Goal: Transaction & Acquisition: Purchase product/service

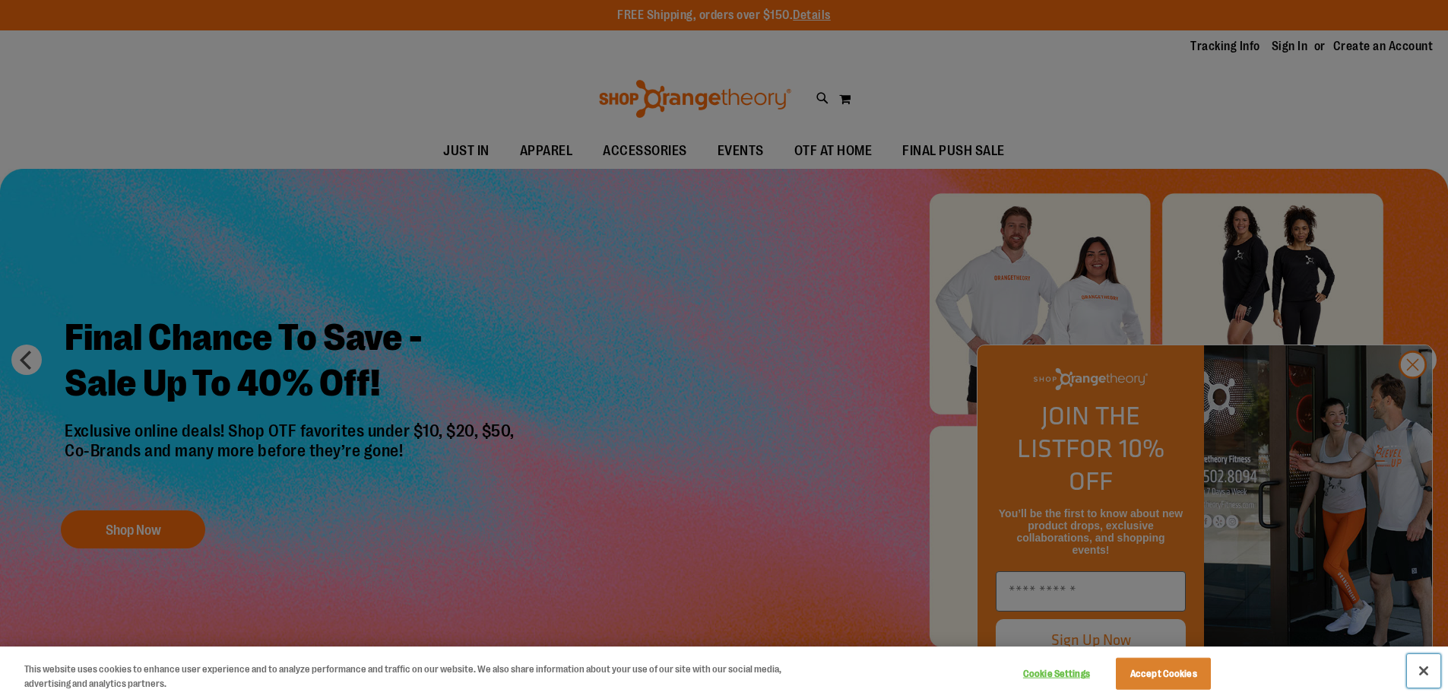
click at [1426, 668] on button "Close" at bounding box center [1423, 670] width 33 height 33
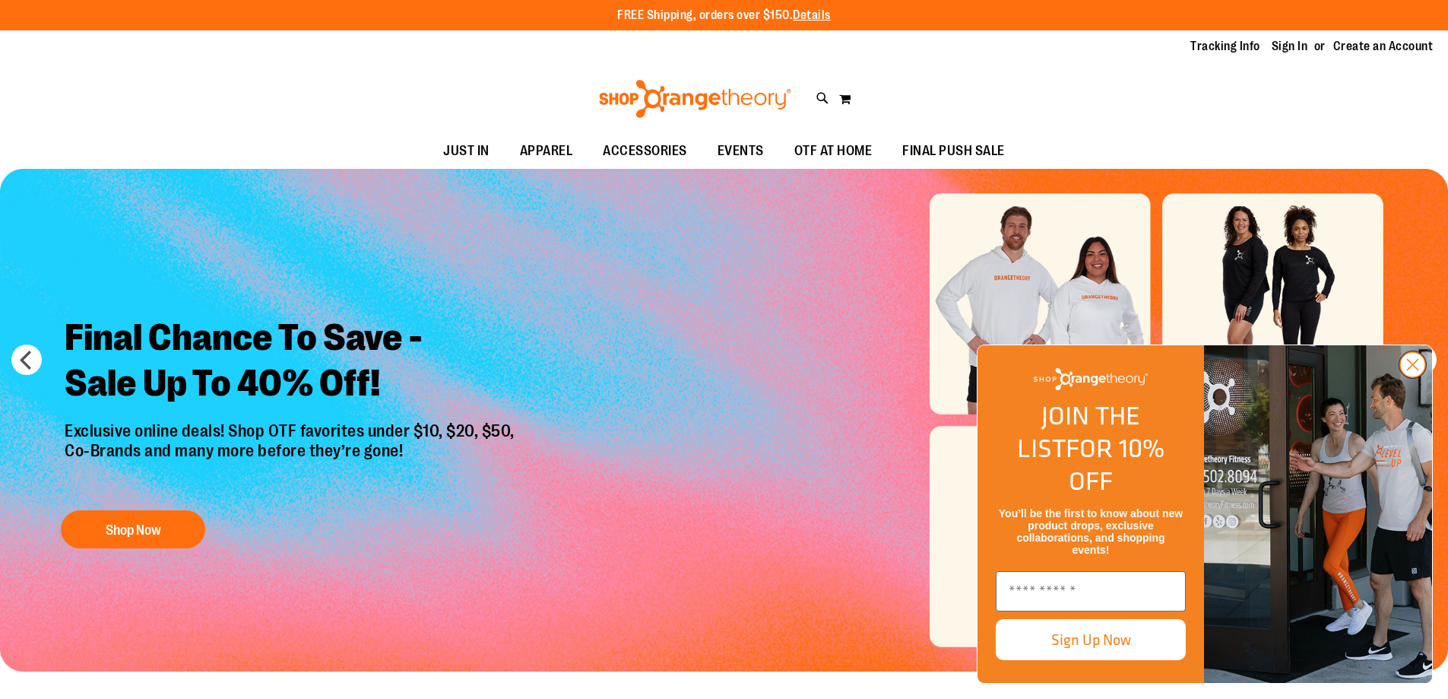
click at [1411, 370] on icon "Close dialog" at bounding box center [1413, 365] width 11 height 11
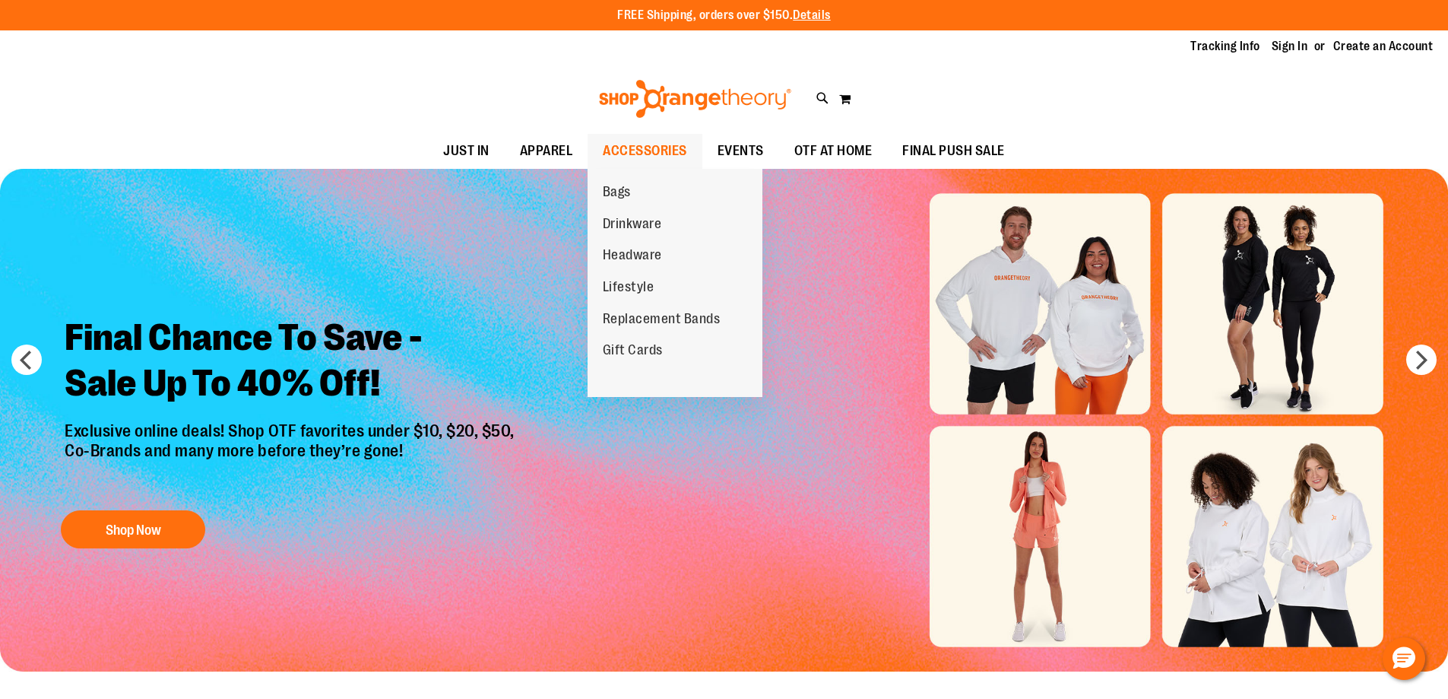
click at [626, 148] on span "ACCESSORIES" at bounding box center [645, 151] width 84 height 34
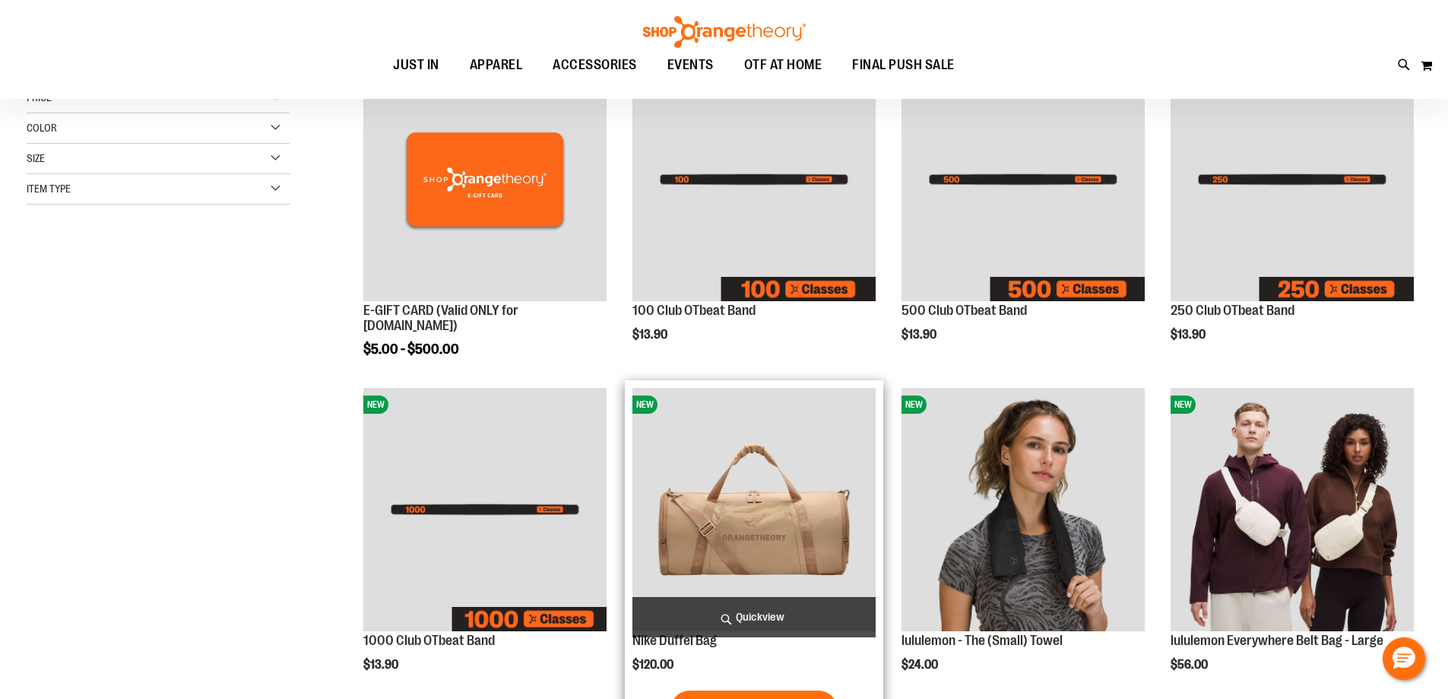
scroll to position [227, 0]
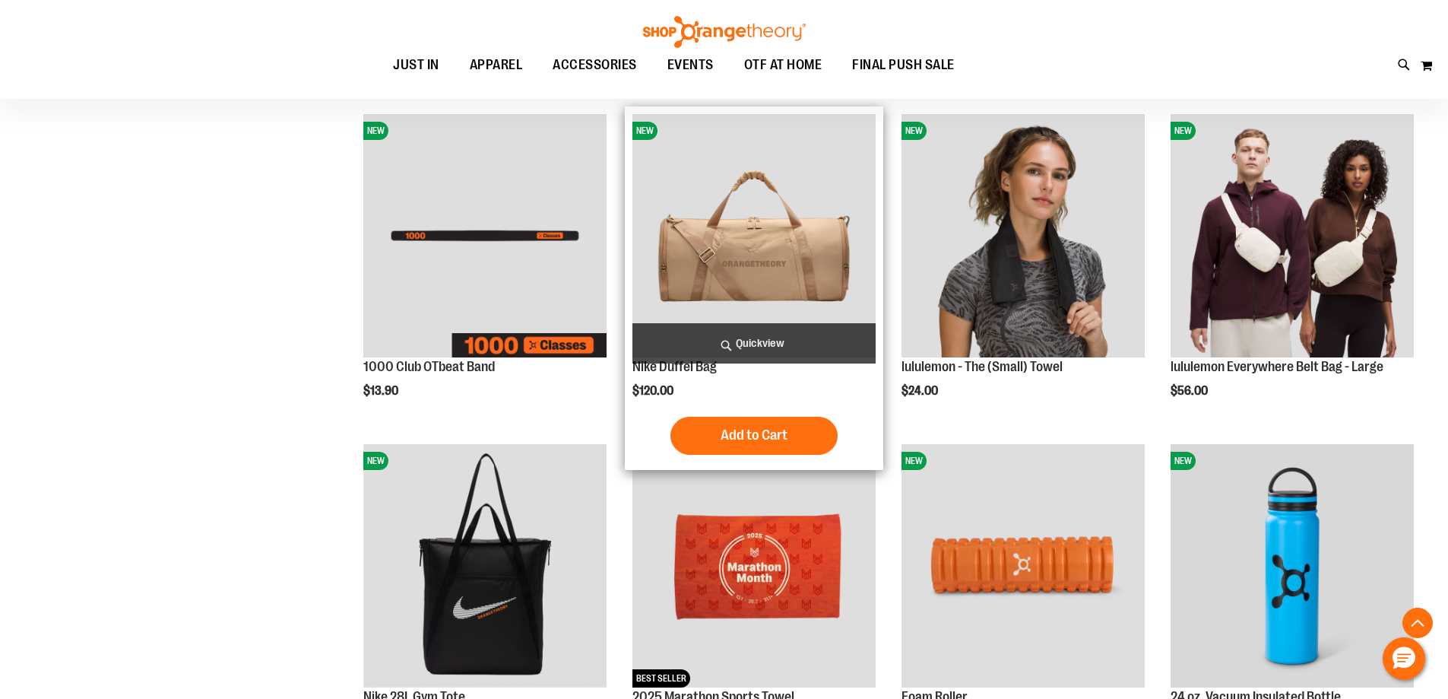
scroll to position [531, 0]
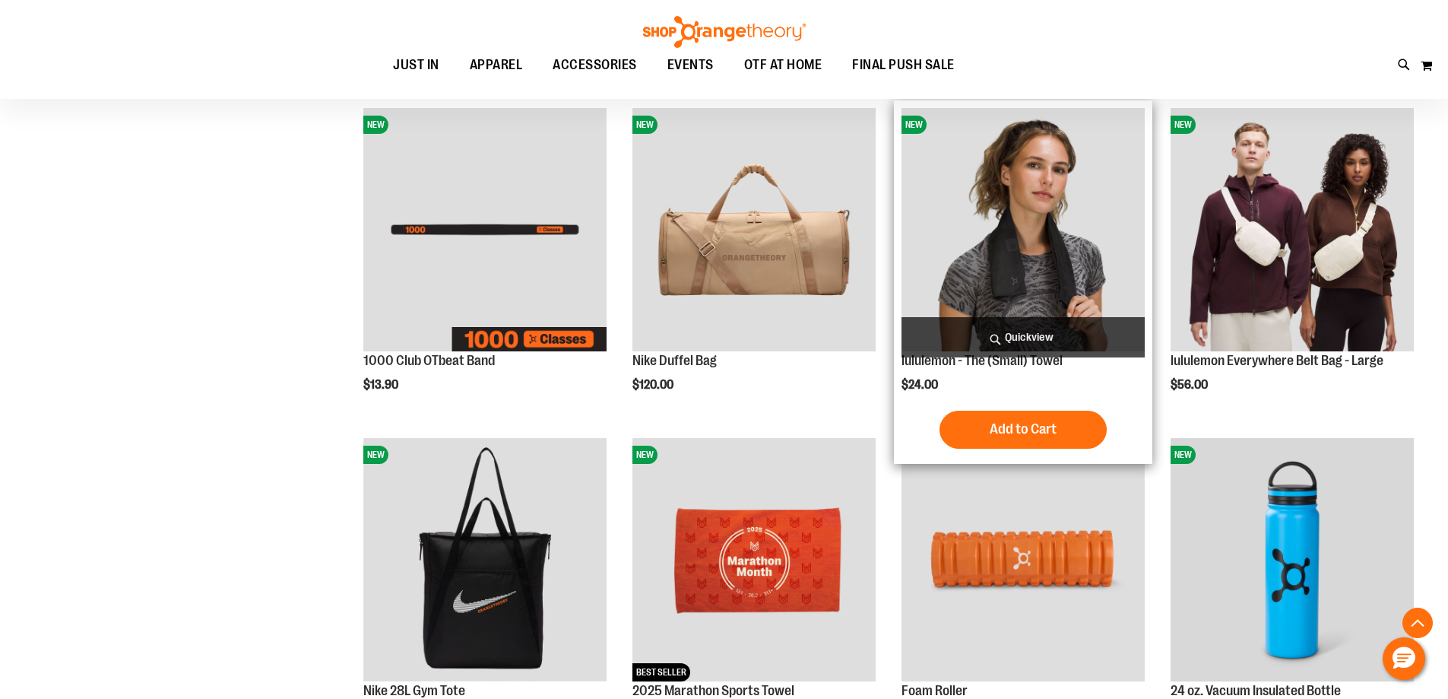
click at [1018, 268] on img "product" at bounding box center [1023, 229] width 243 height 243
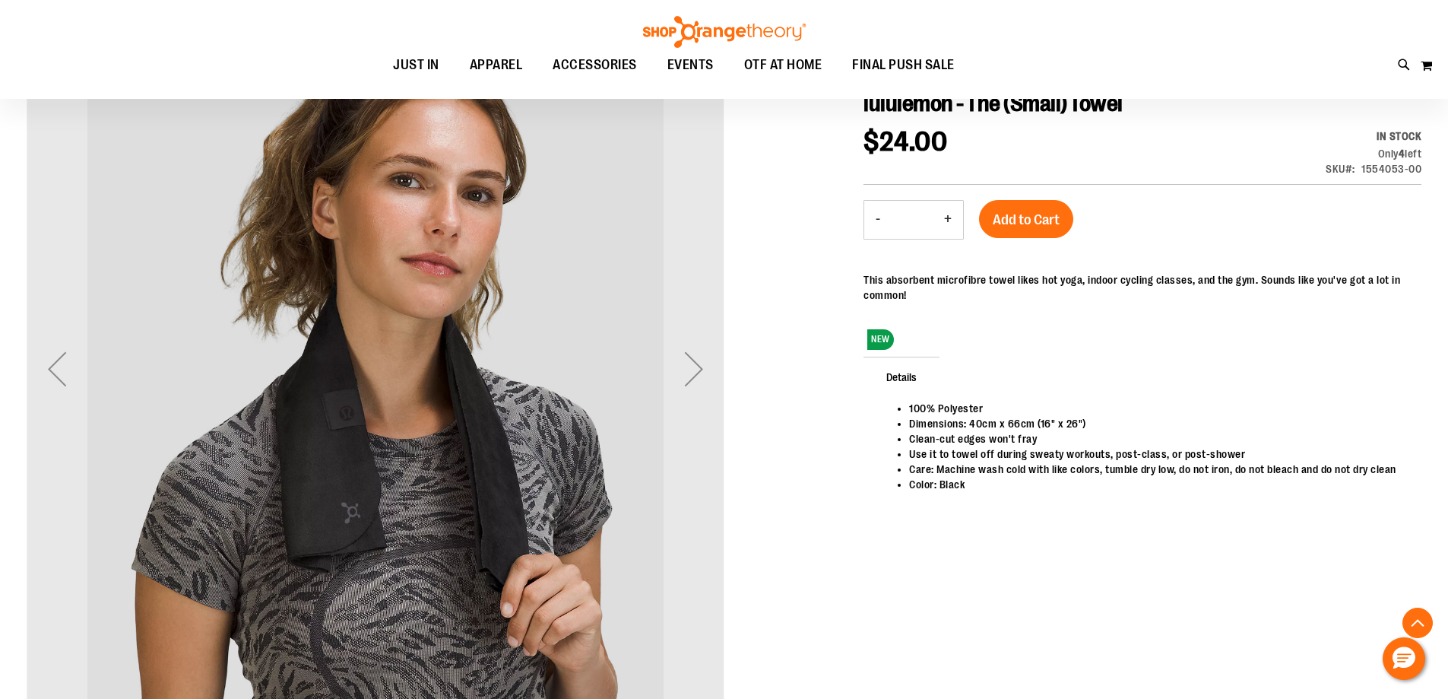
scroll to position [303, 0]
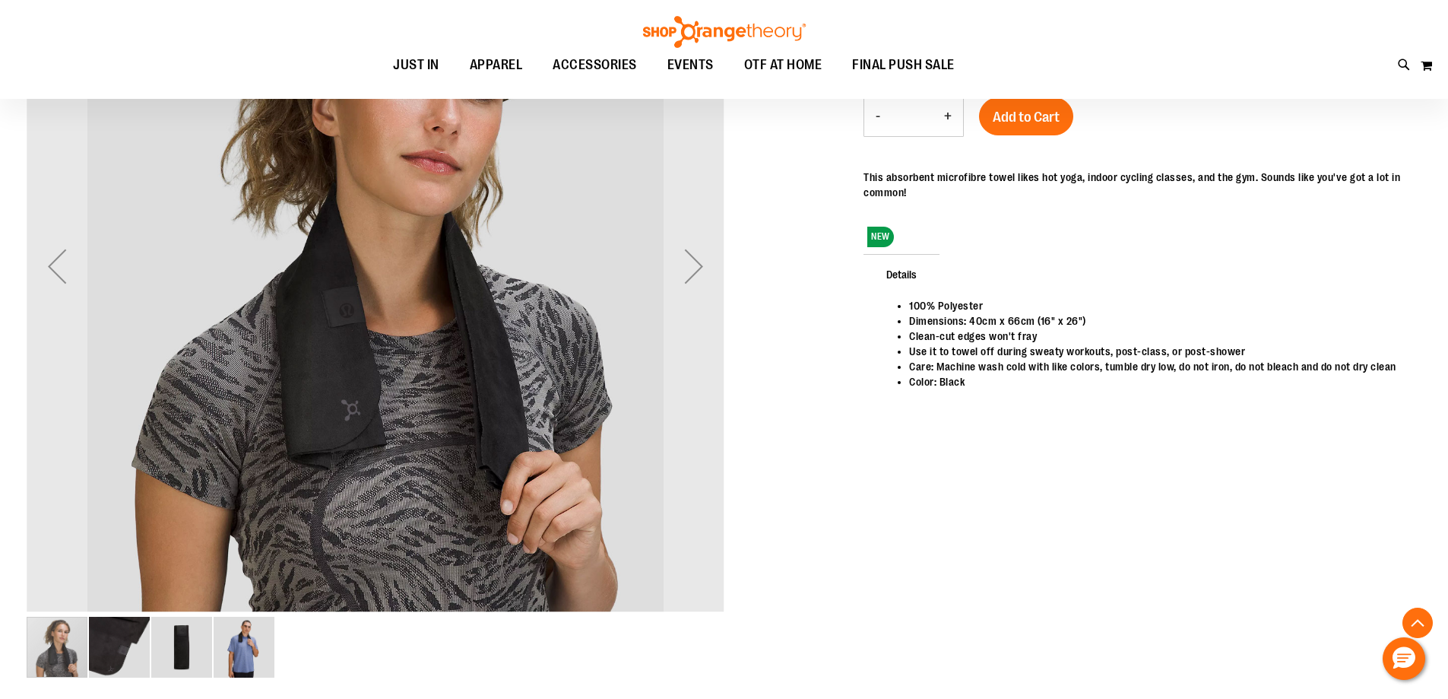
click at [243, 649] on img "image 4 of 4" at bounding box center [244, 647] width 61 height 61
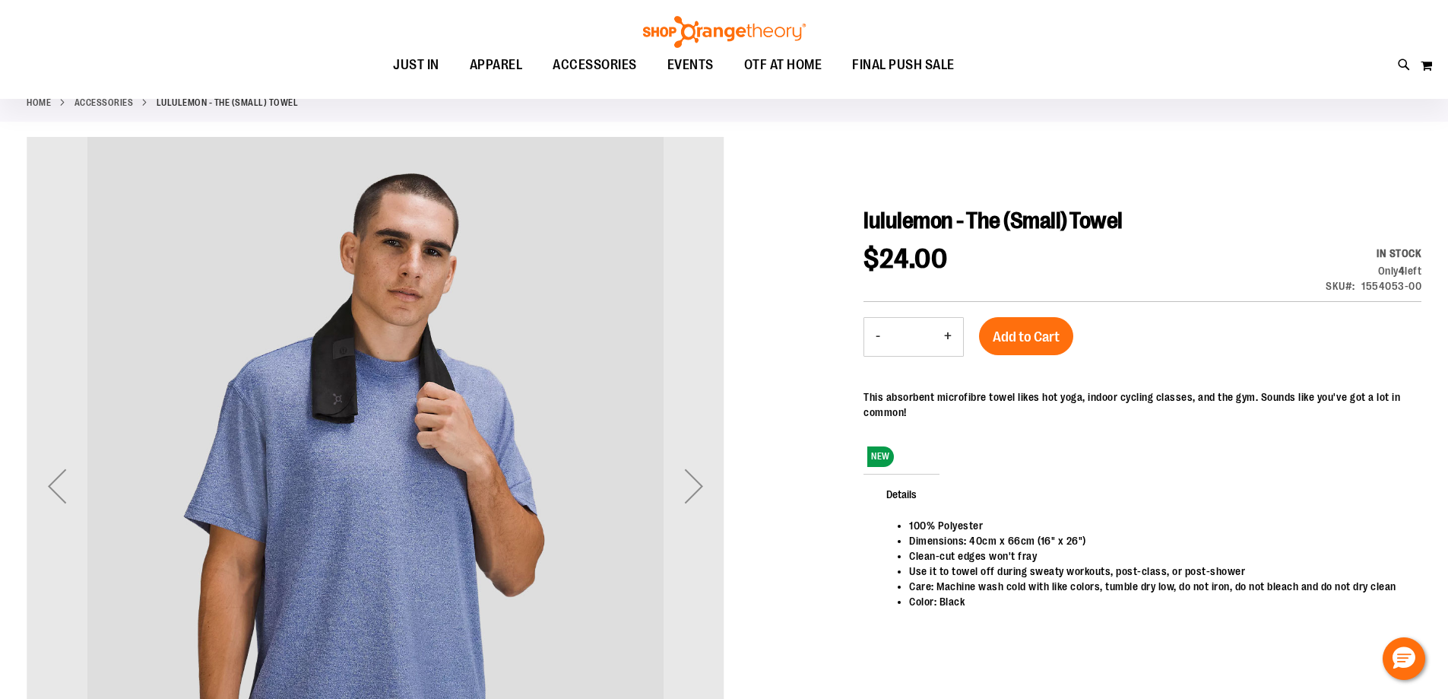
scroll to position [75, 0]
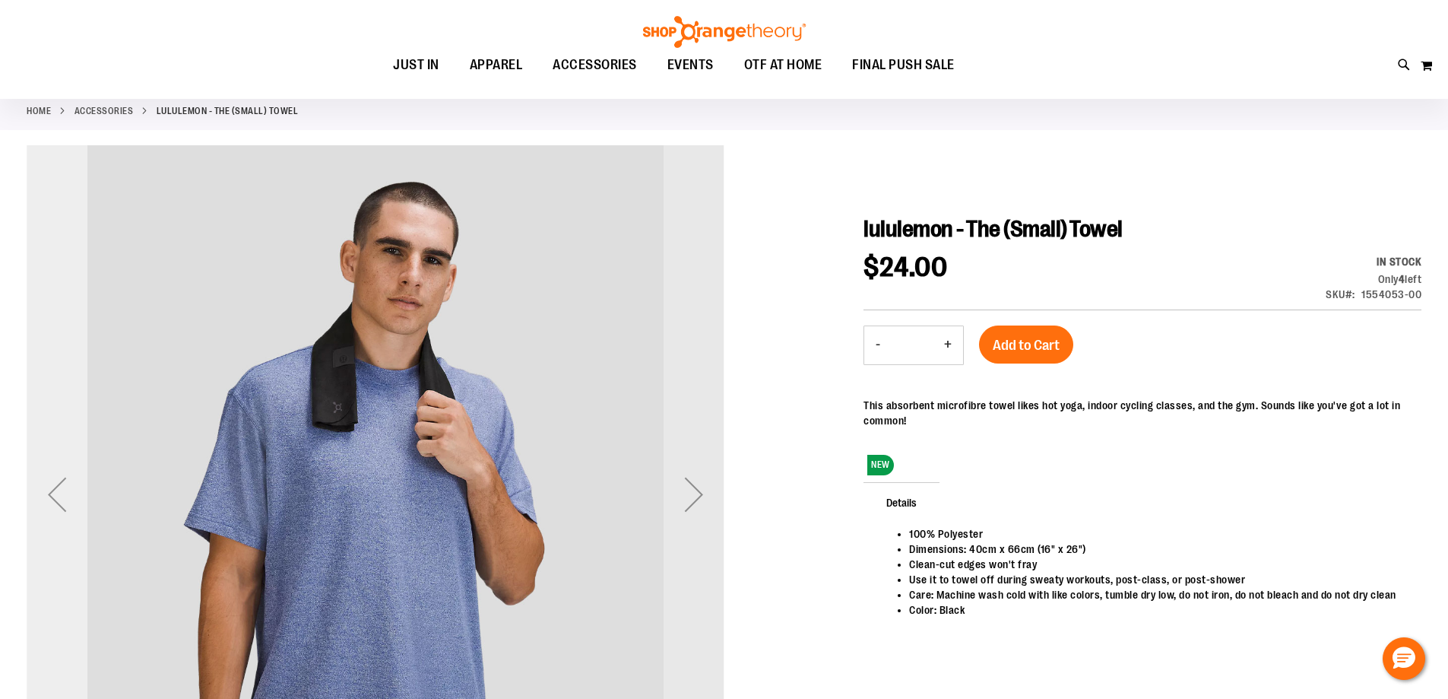
click at [49, 498] on div "Previous" at bounding box center [57, 494] width 61 height 61
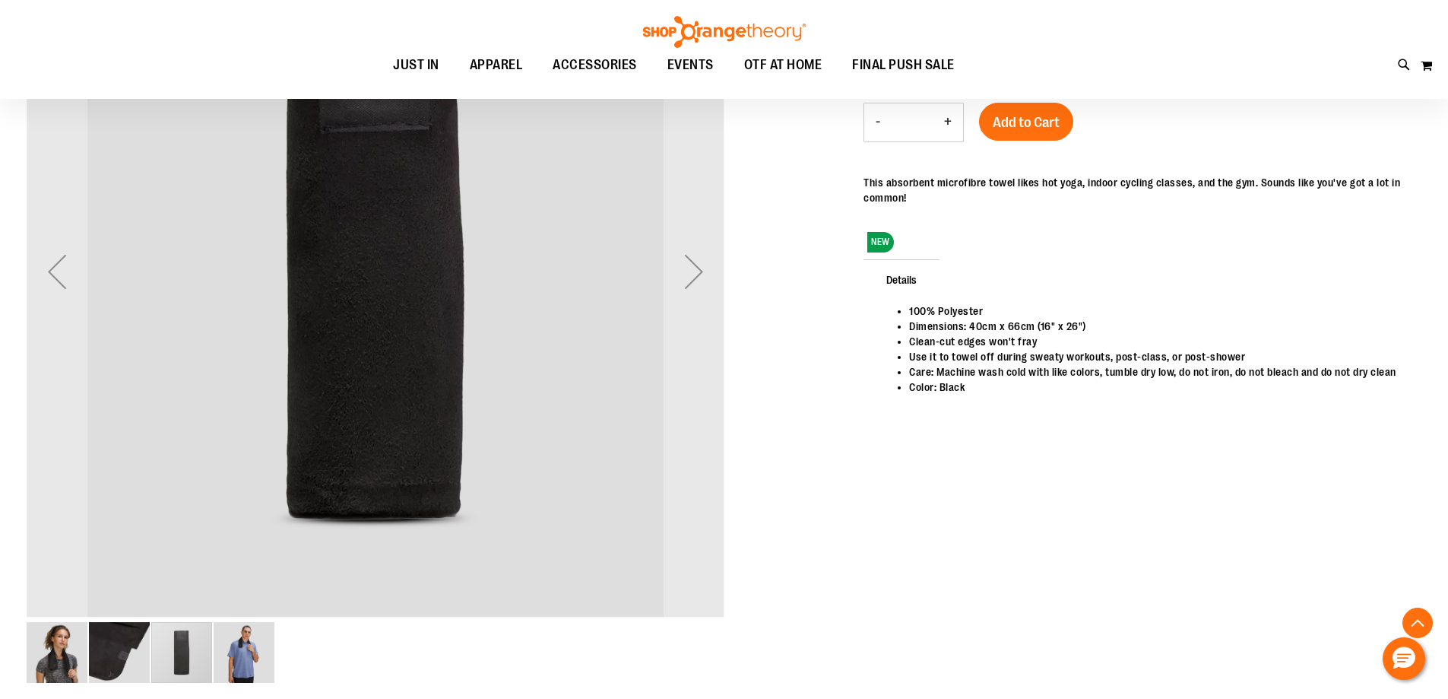
scroll to position [303, 0]
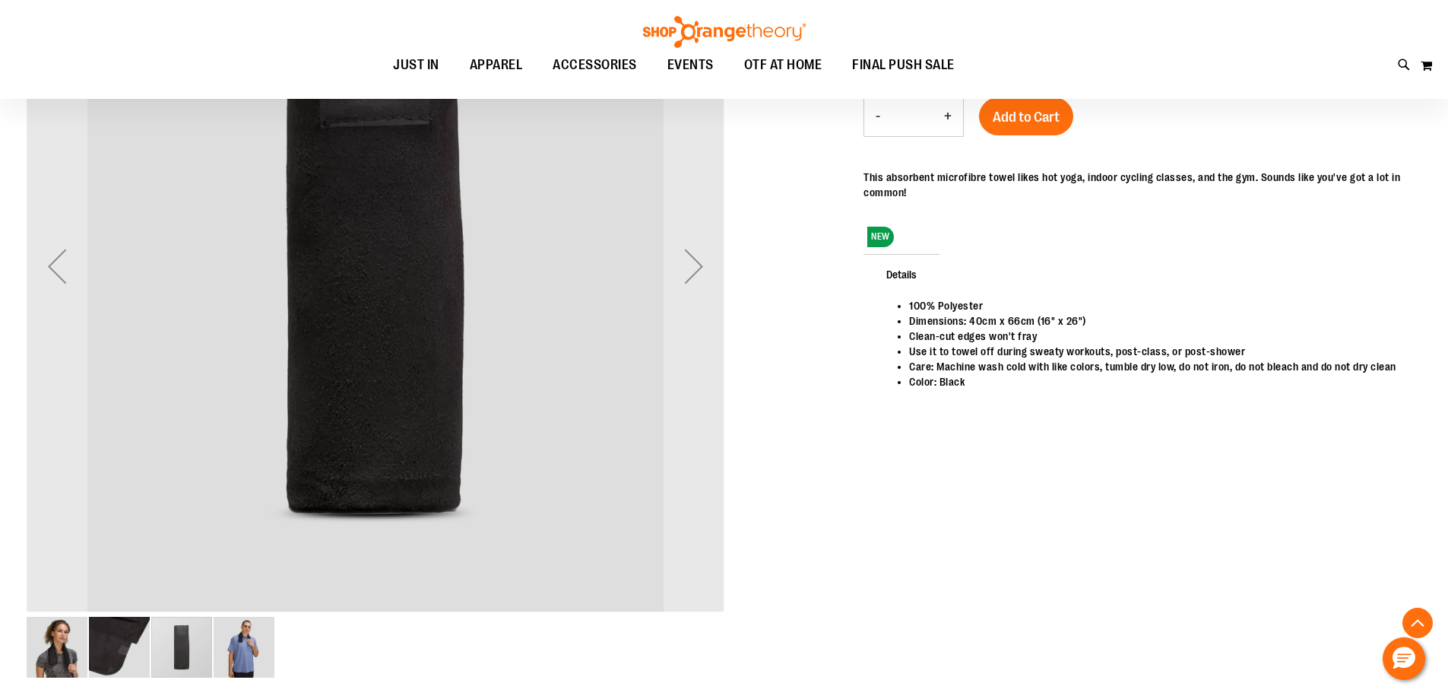
click at [122, 633] on img "image 2 of 4" at bounding box center [119, 647] width 61 height 61
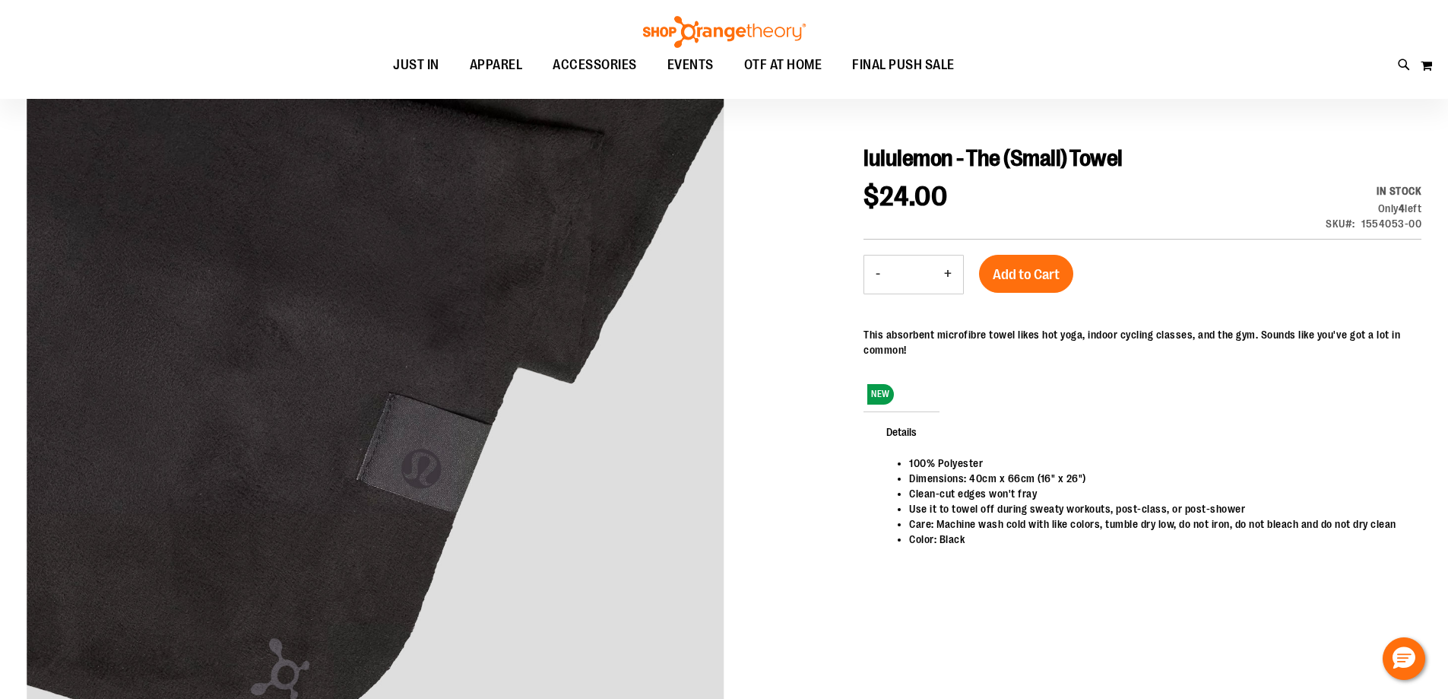
scroll to position [151, 0]
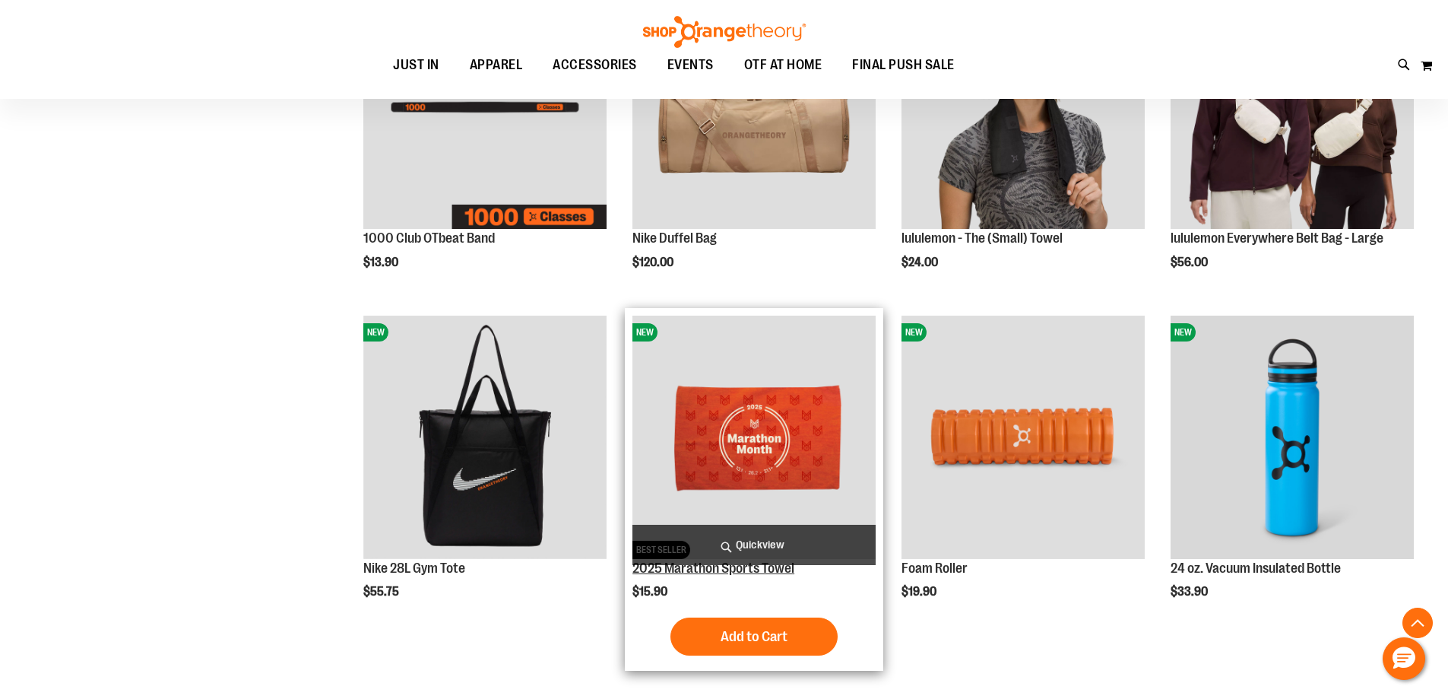
scroll to position [531, 0]
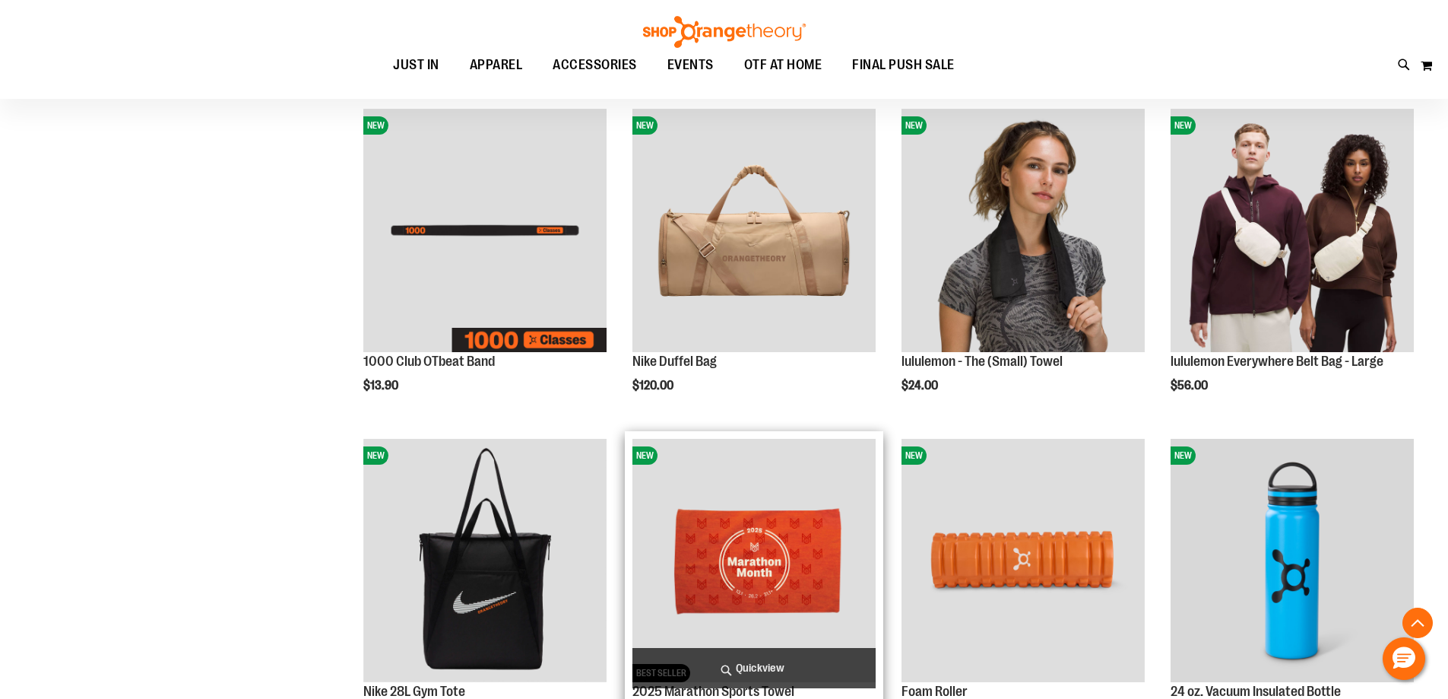
click at [769, 538] on img "product" at bounding box center [754, 560] width 243 height 243
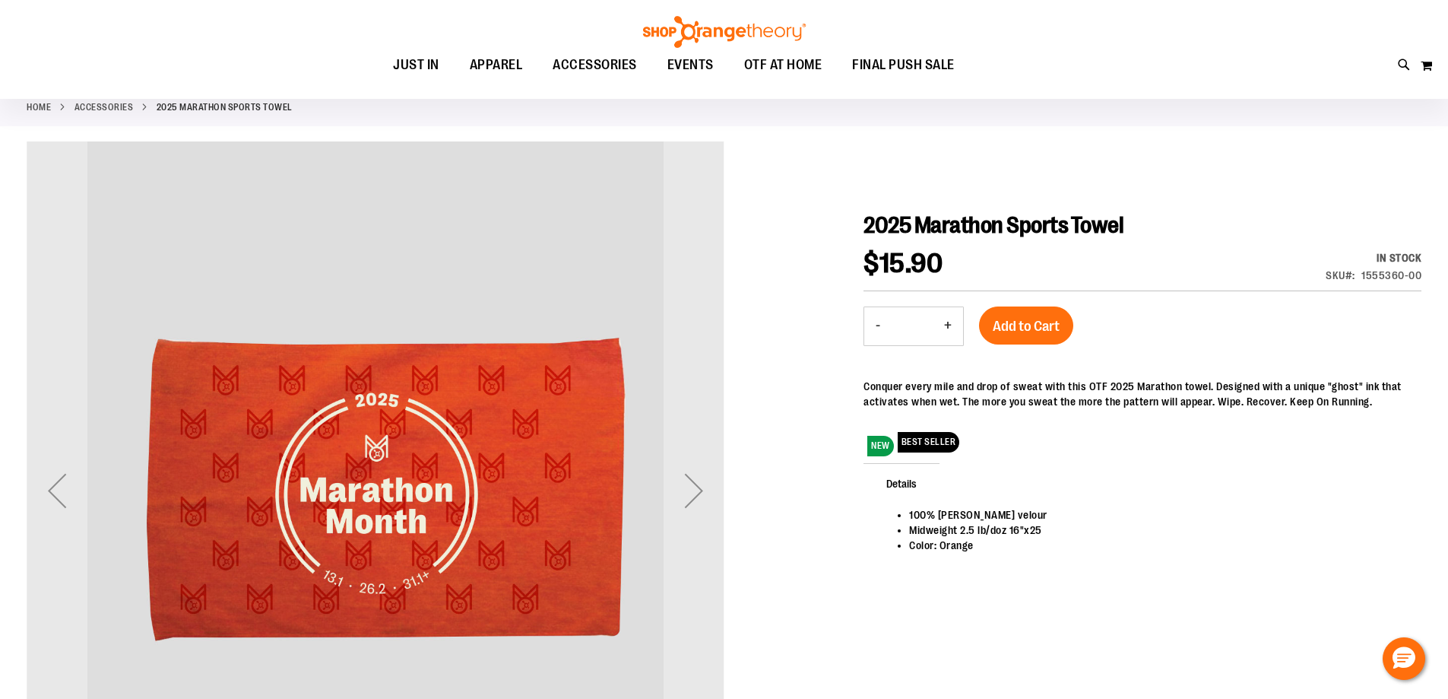
scroll to position [75, 0]
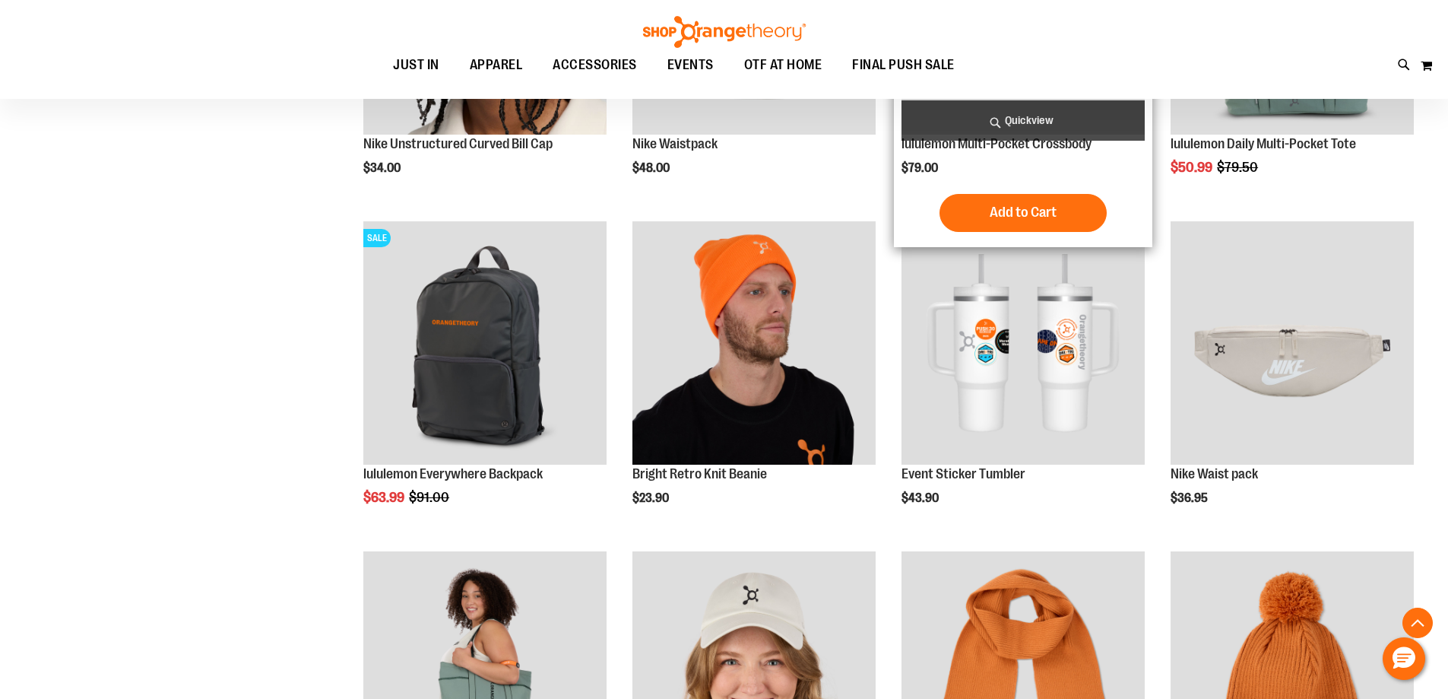
scroll to position [1413, 0]
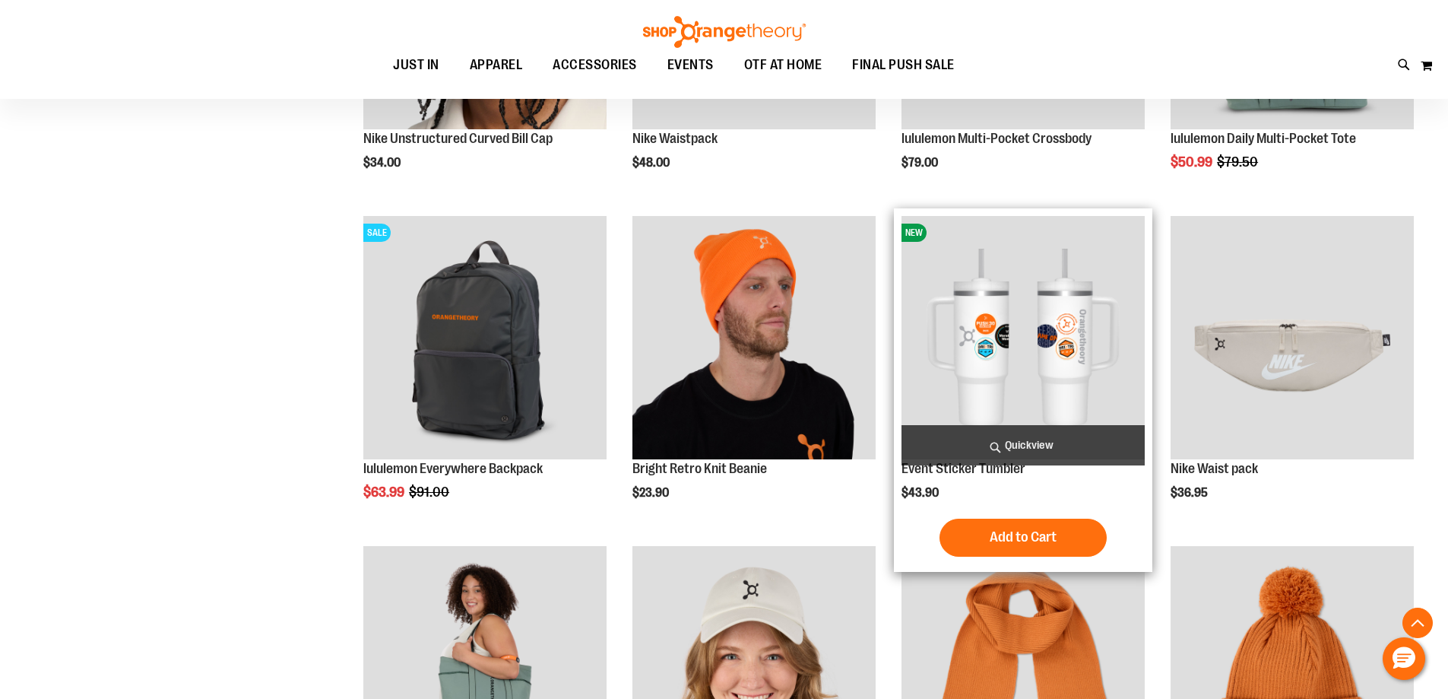
click at [1020, 396] on img "product" at bounding box center [1023, 337] width 243 height 243
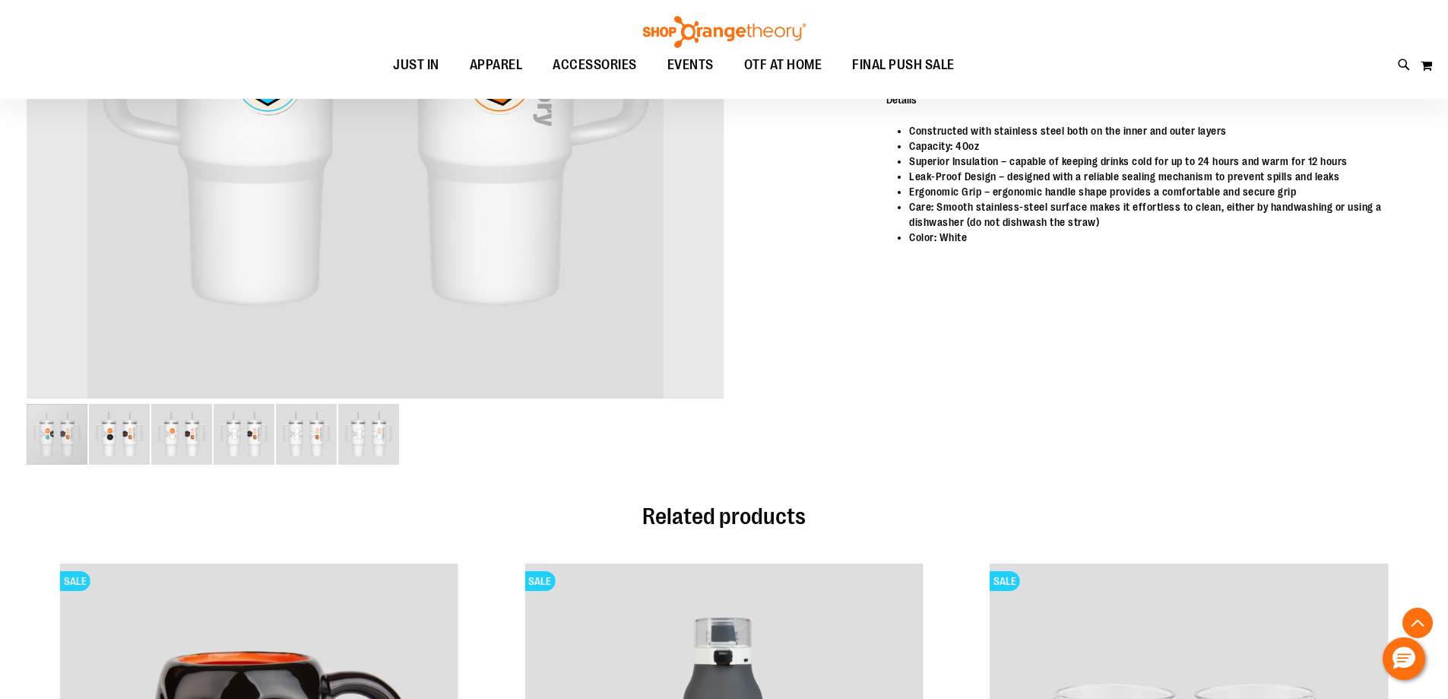
scroll to position [531, 0]
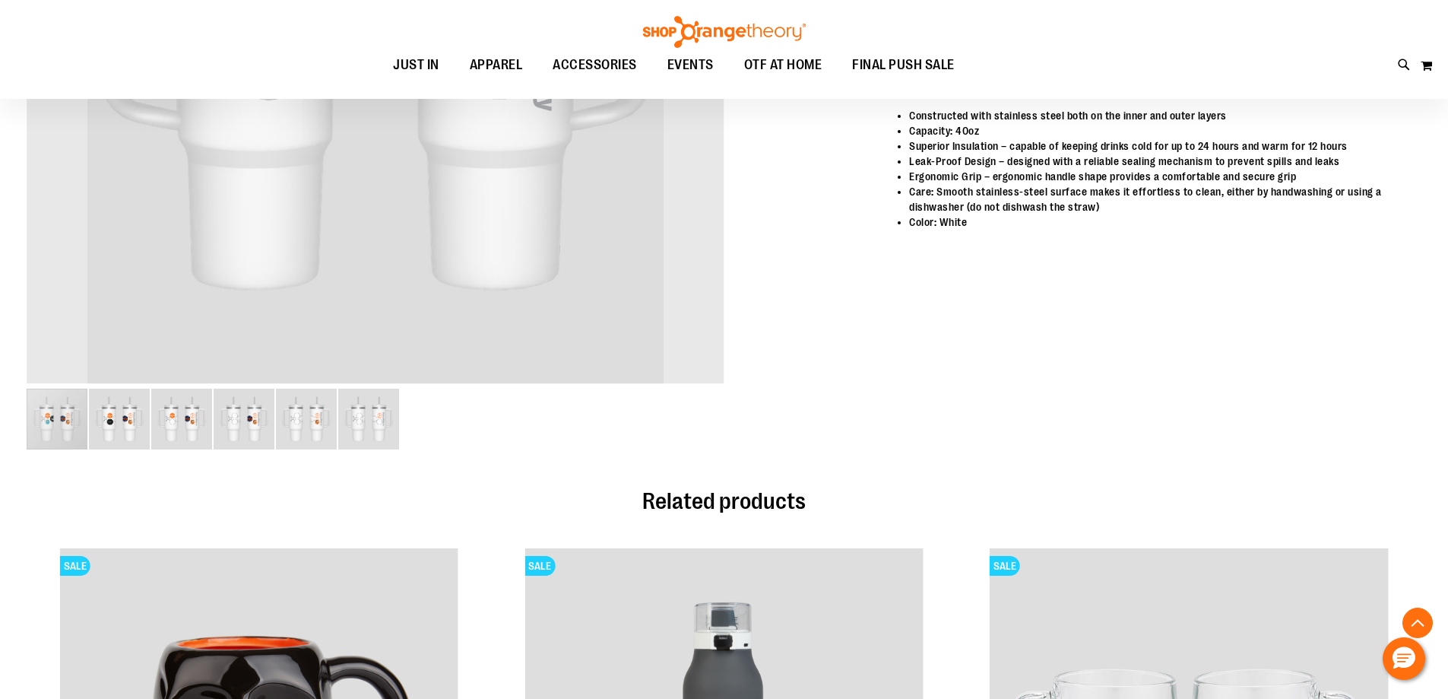
click at [112, 413] on img "image 2 of 6" at bounding box center [119, 419] width 61 height 61
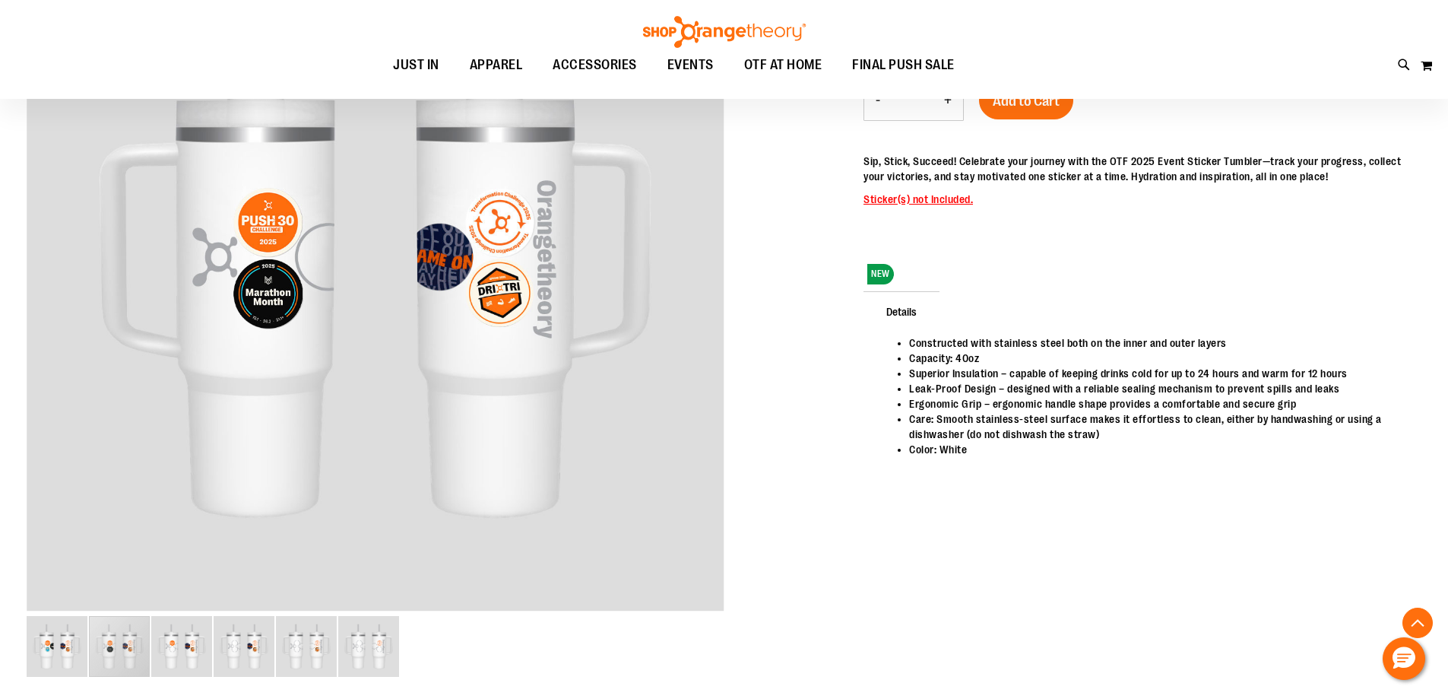
scroll to position [303, 0]
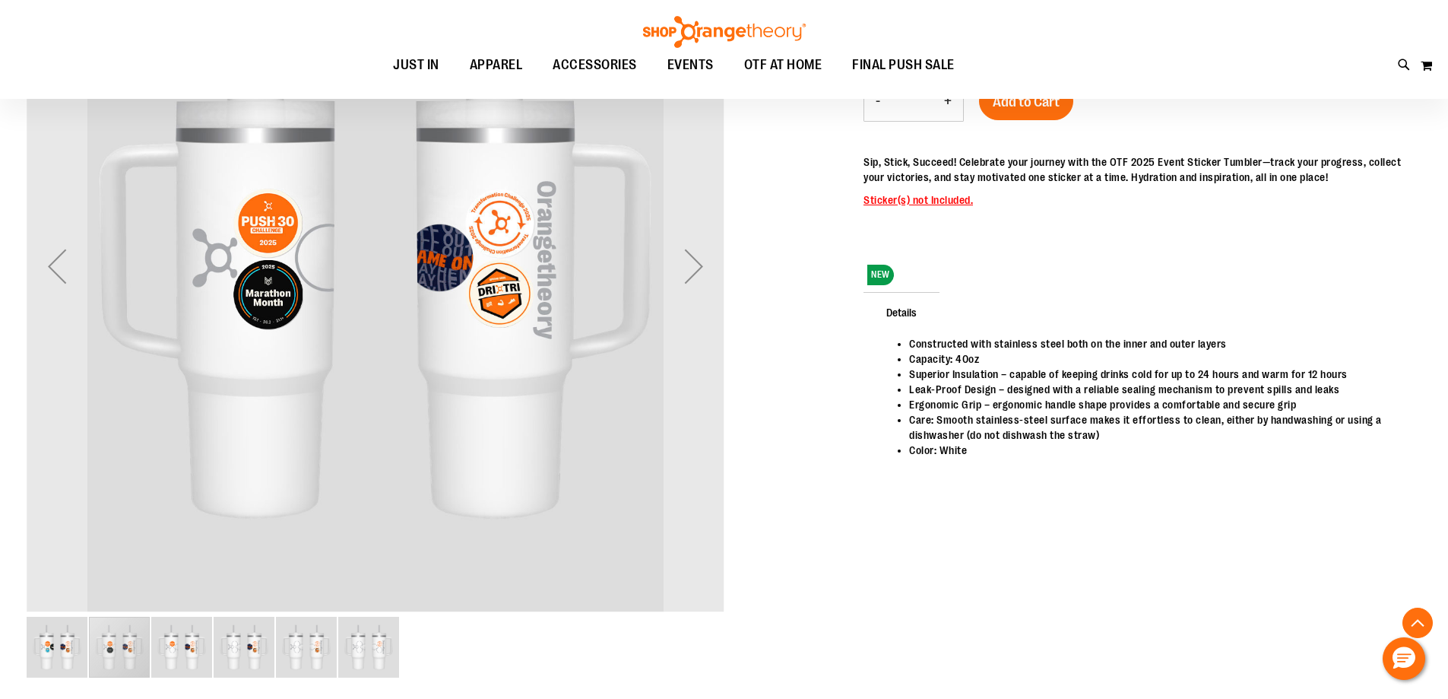
click at [181, 633] on img "image 3 of 6" at bounding box center [181, 647] width 61 height 61
click at [240, 634] on img "image 4 of 6" at bounding box center [244, 647] width 61 height 61
click at [299, 638] on img "image 5 of 6" at bounding box center [306, 647] width 61 height 61
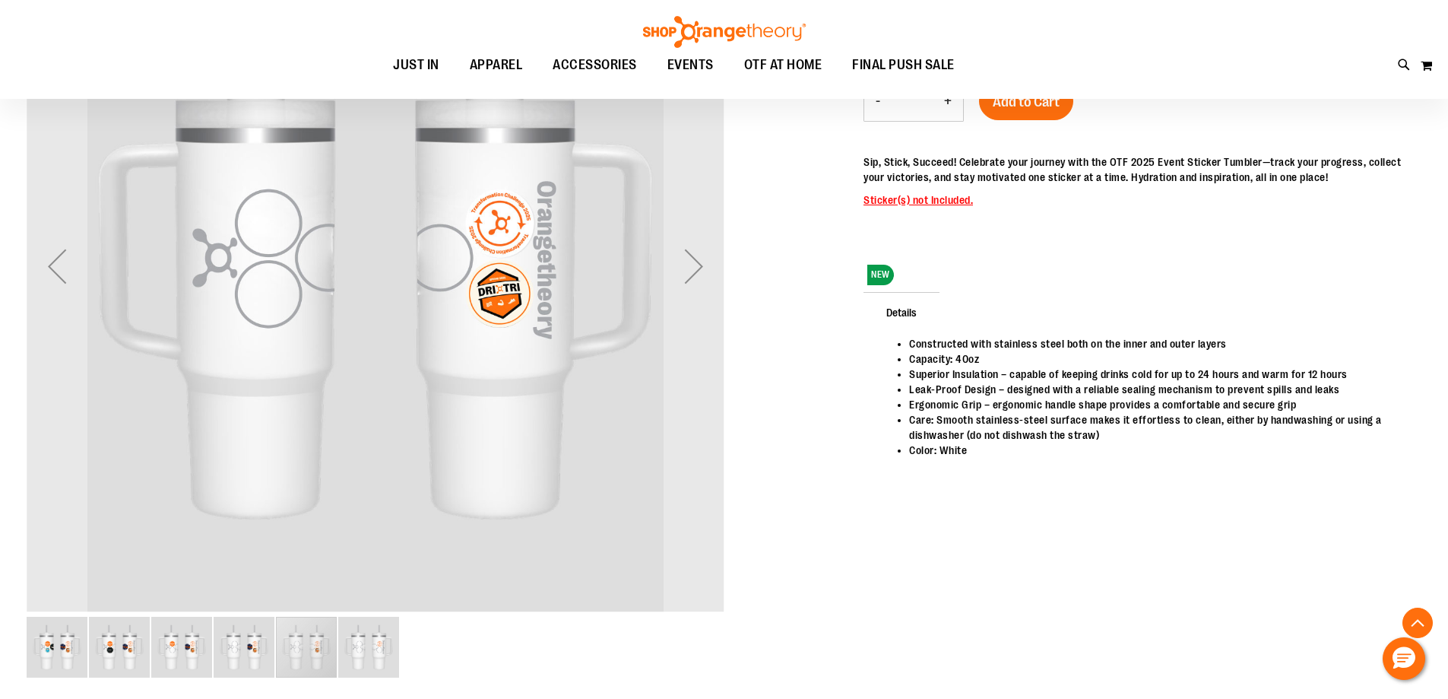
click at [361, 641] on img "image 6 of 6" at bounding box center [368, 647] width 61 height 61
click at [74, 644] on img "image 1 of 6" at bounding box center [57, 647] width 61 height 61
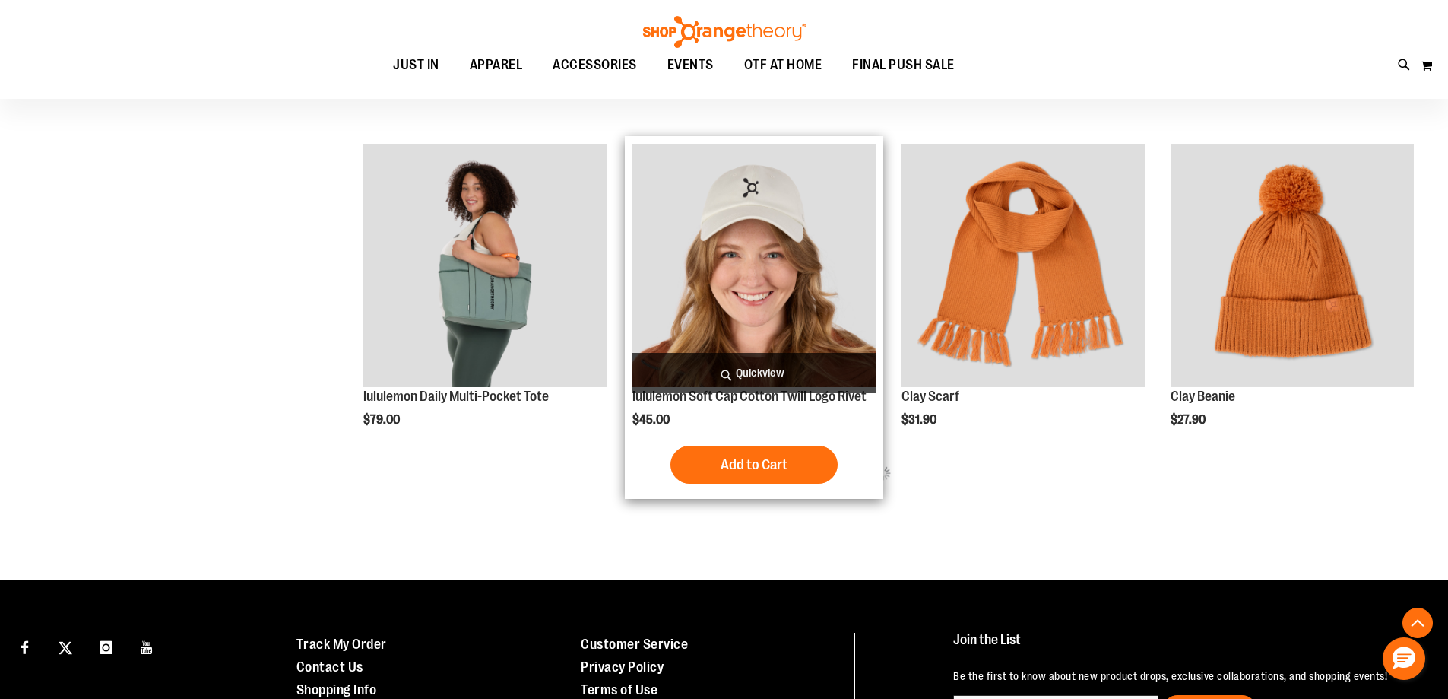
scroll to position [968, 0]
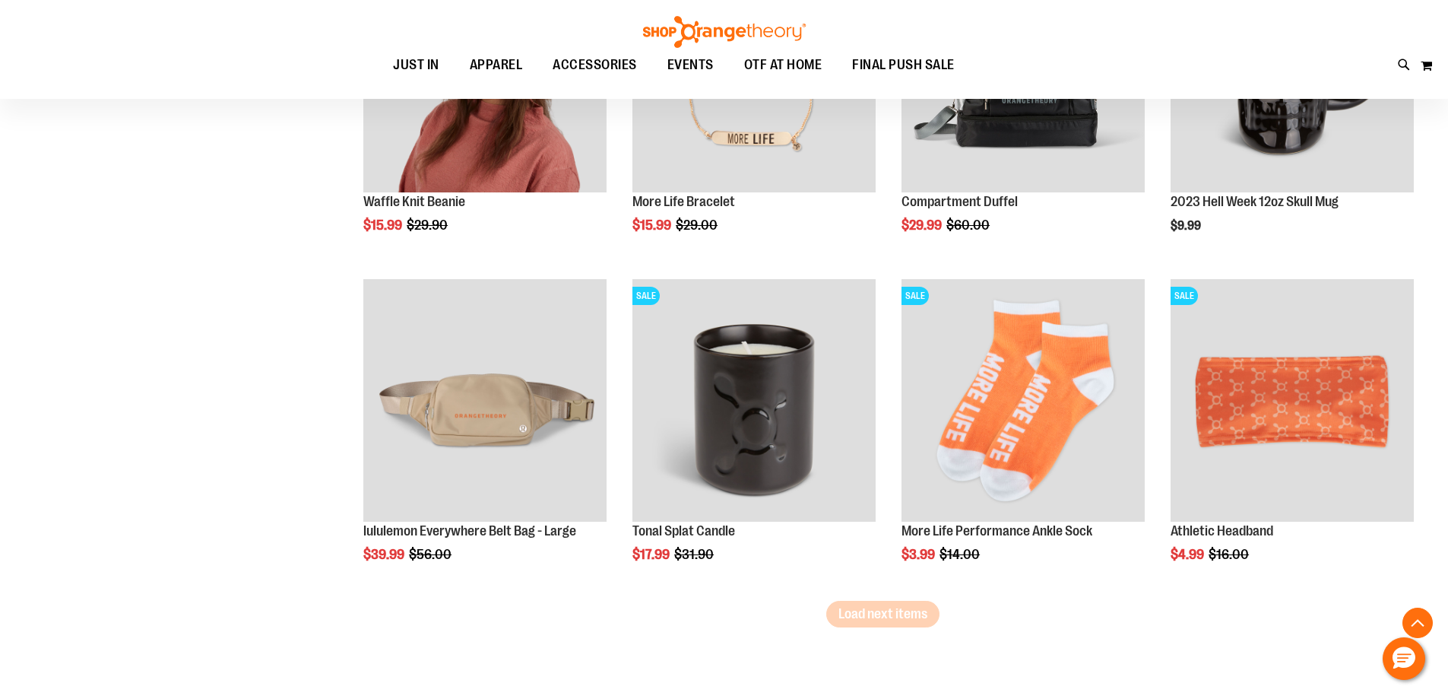
scroll to position [2793, 0]
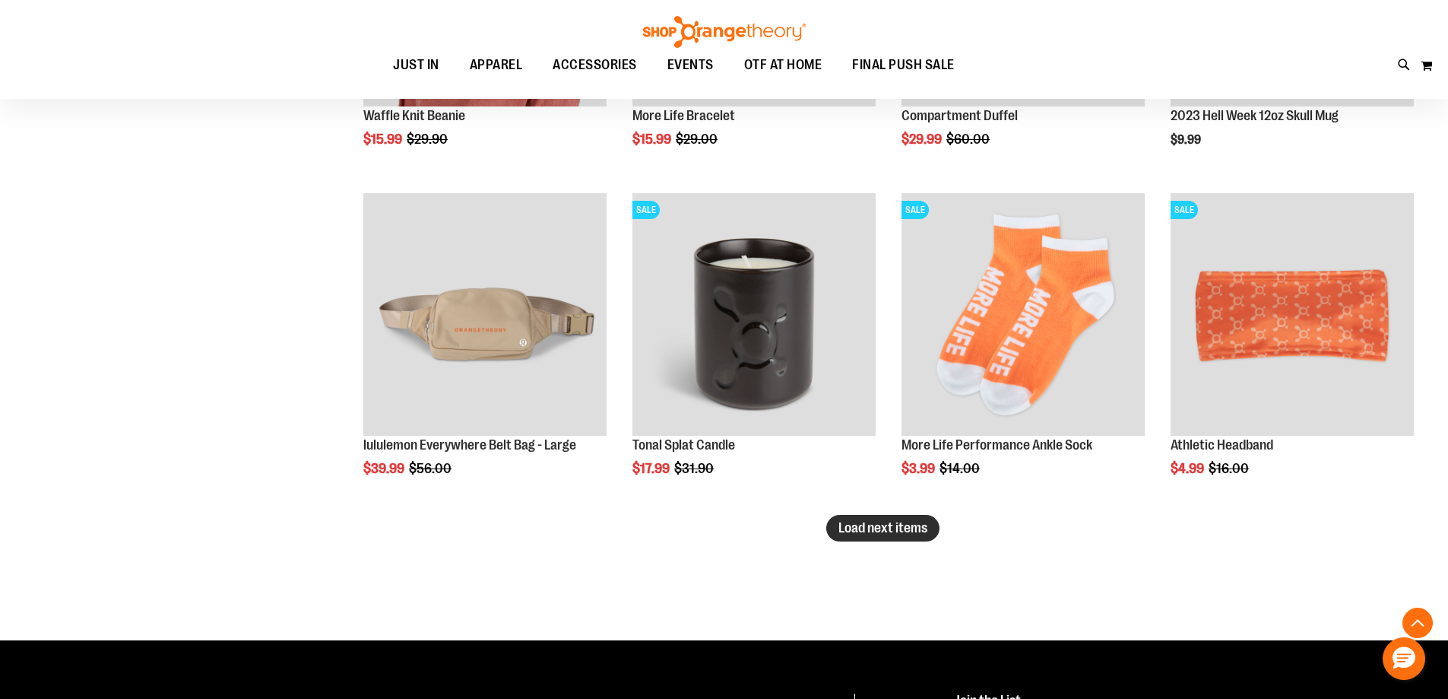
click at [871, 535] on button "Load next items" at bounding box center [883, 528] width 113 height 27
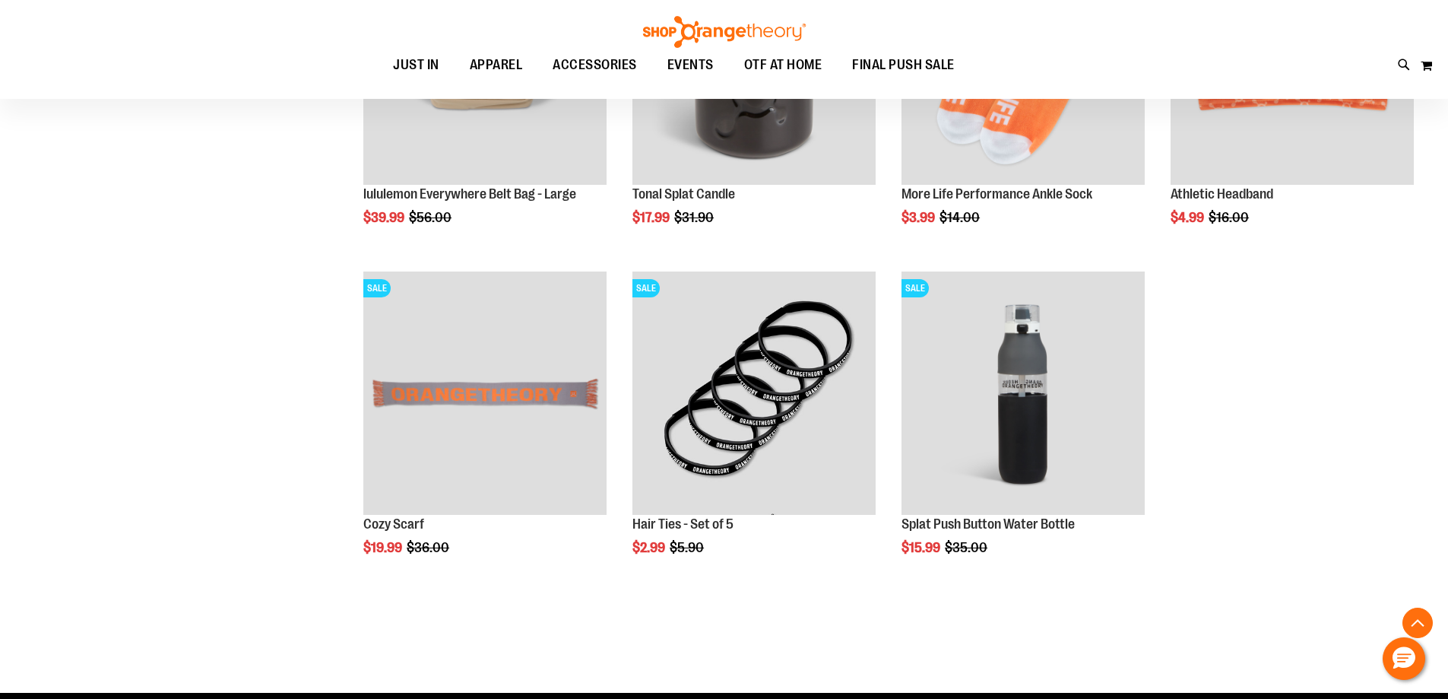
scroll to position [3097, 0]
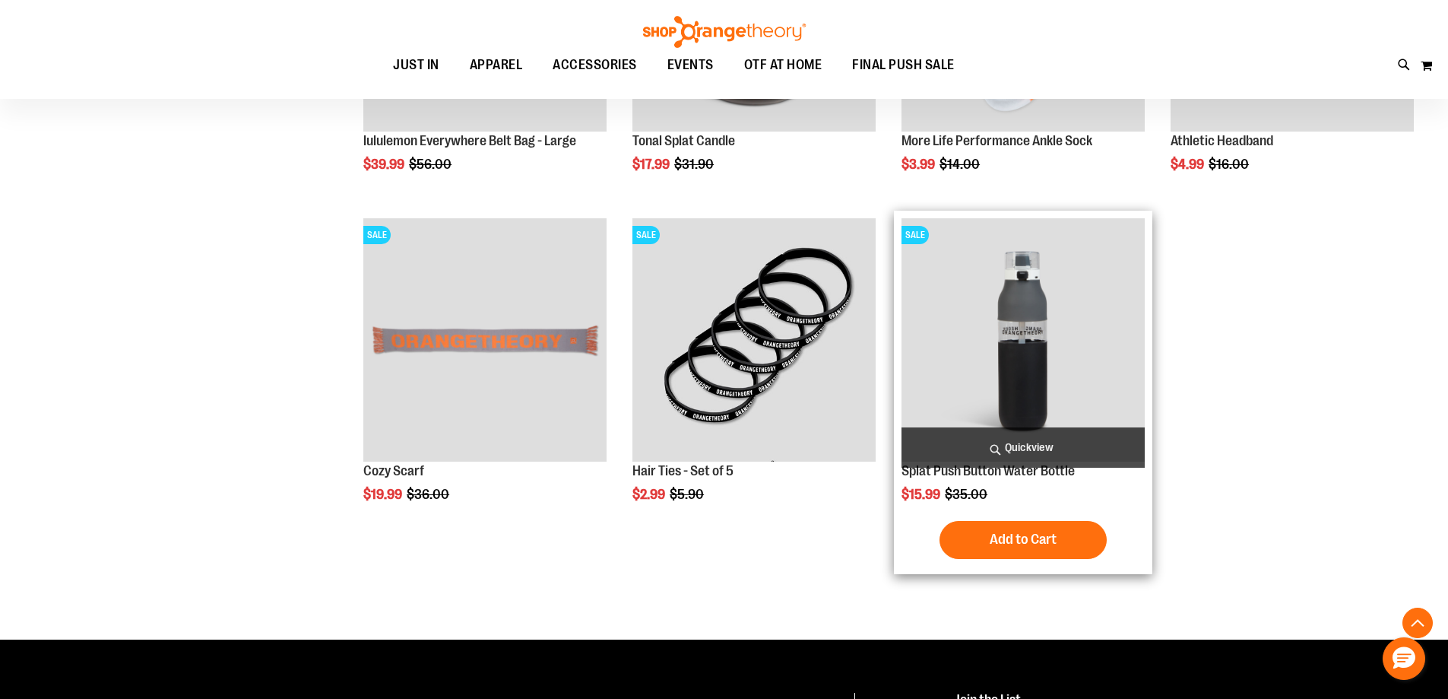
click at [1056, 341] on img "product" at bounding box center [1023, 339] width 243 height 243
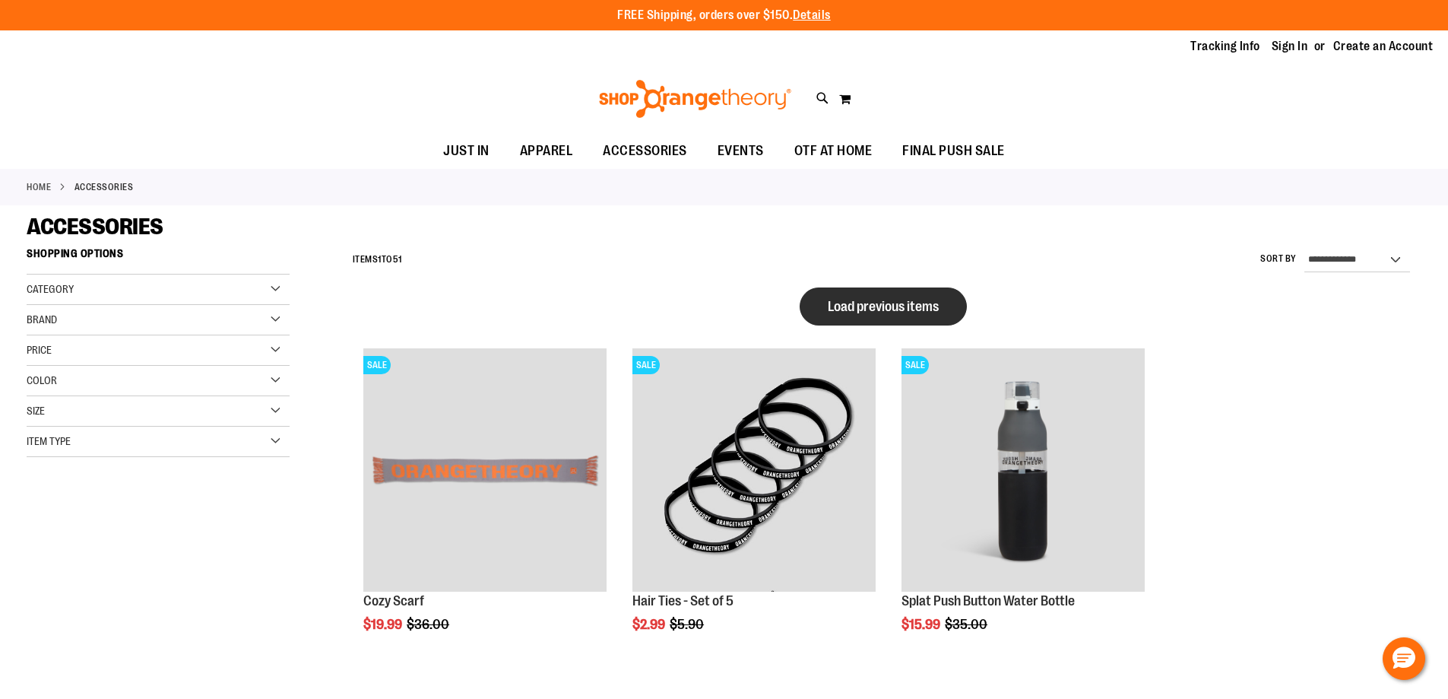
click at [852, 306] on span "Load previous items" at bounding box center [883, 306] width 111 height 15
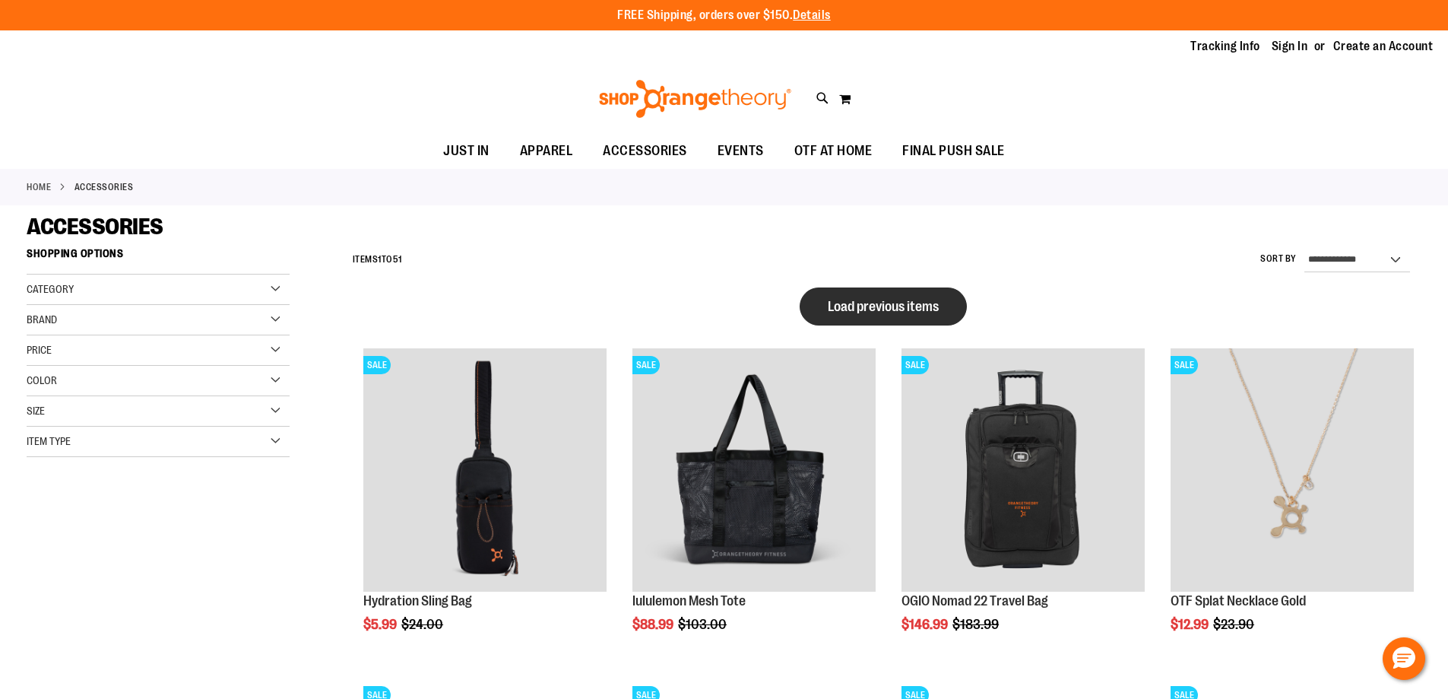
click at [861, 306] on span "Load previous items" at bounding box center [883, 306] width 111 height 15
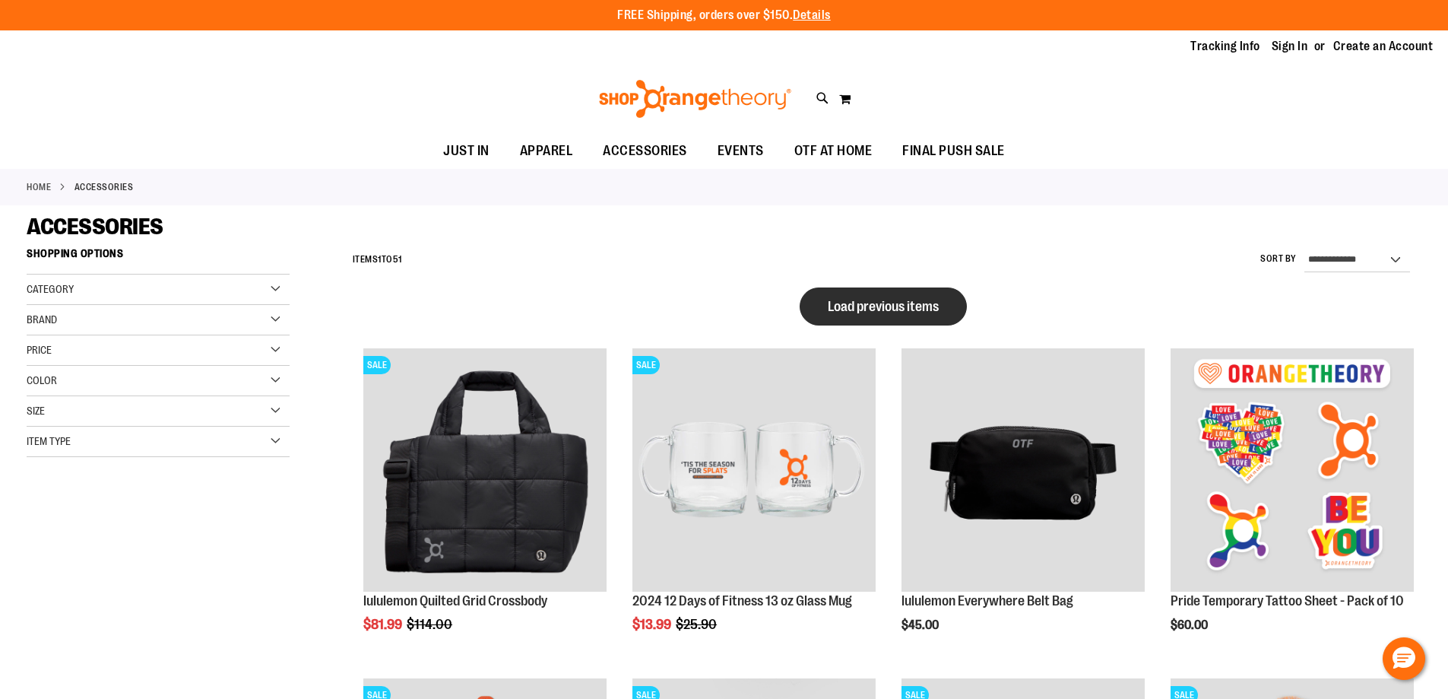
click at [884, 306] on span "Load previous items" at bounding box center [883, 306] width 111 height 15
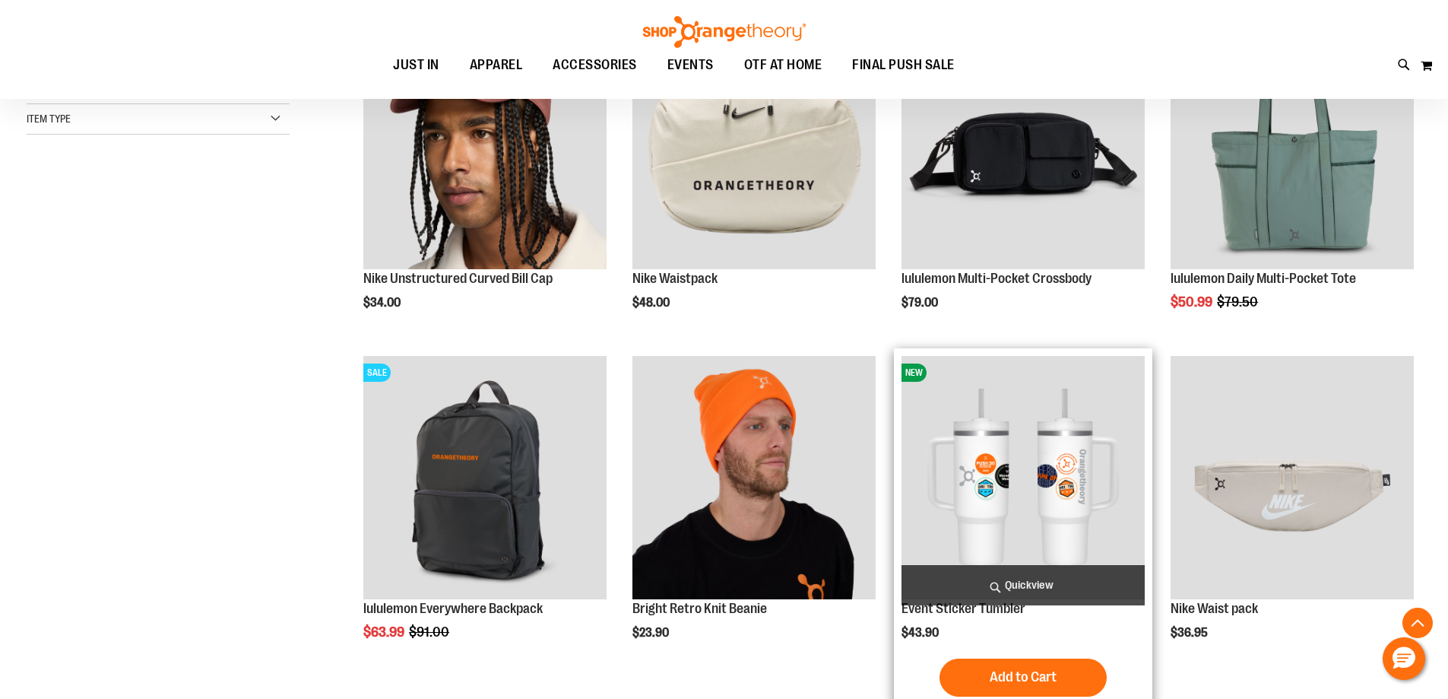
scroll to position [379, 0]
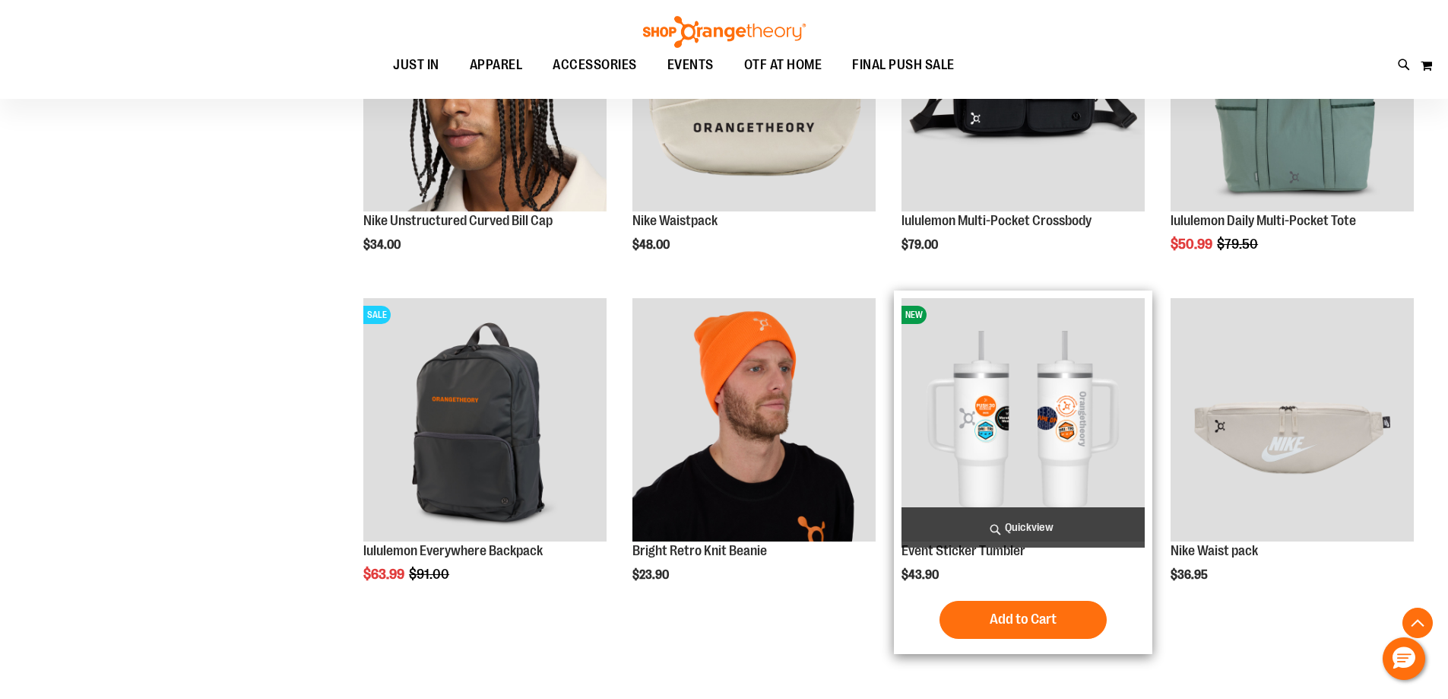
click at [1034, 467] on img "product" at bounding box center [1023, 419] width 243 height 243
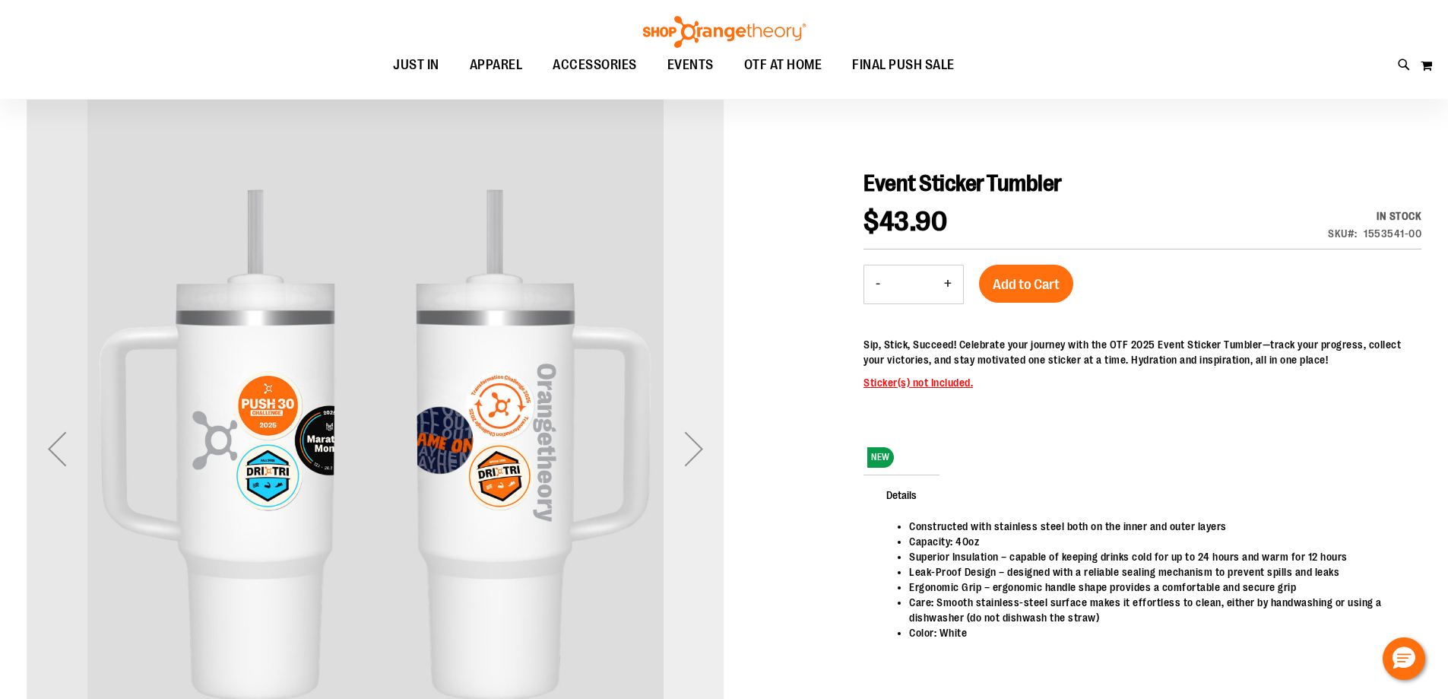
scroll to position [151, 0]
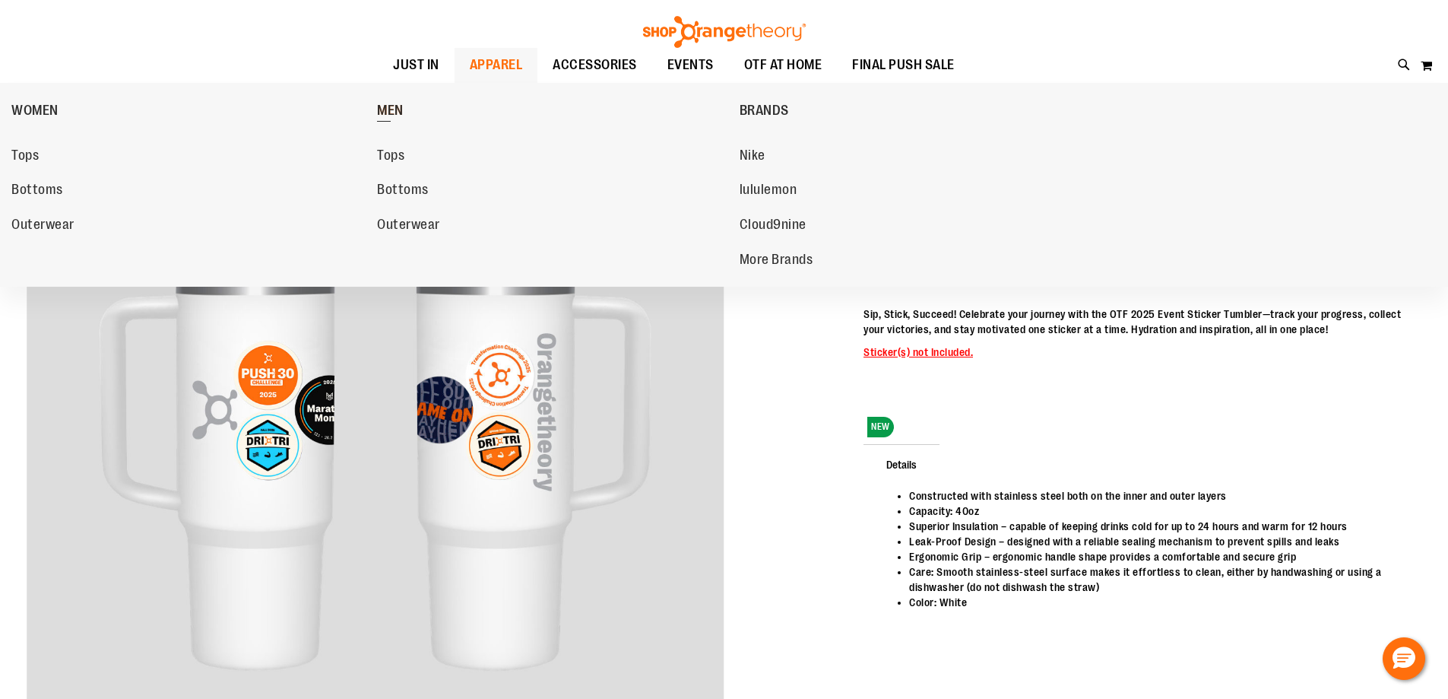
click at [386, 114] on span "MEN" at bounding box center [390, 112] width 27 height 19
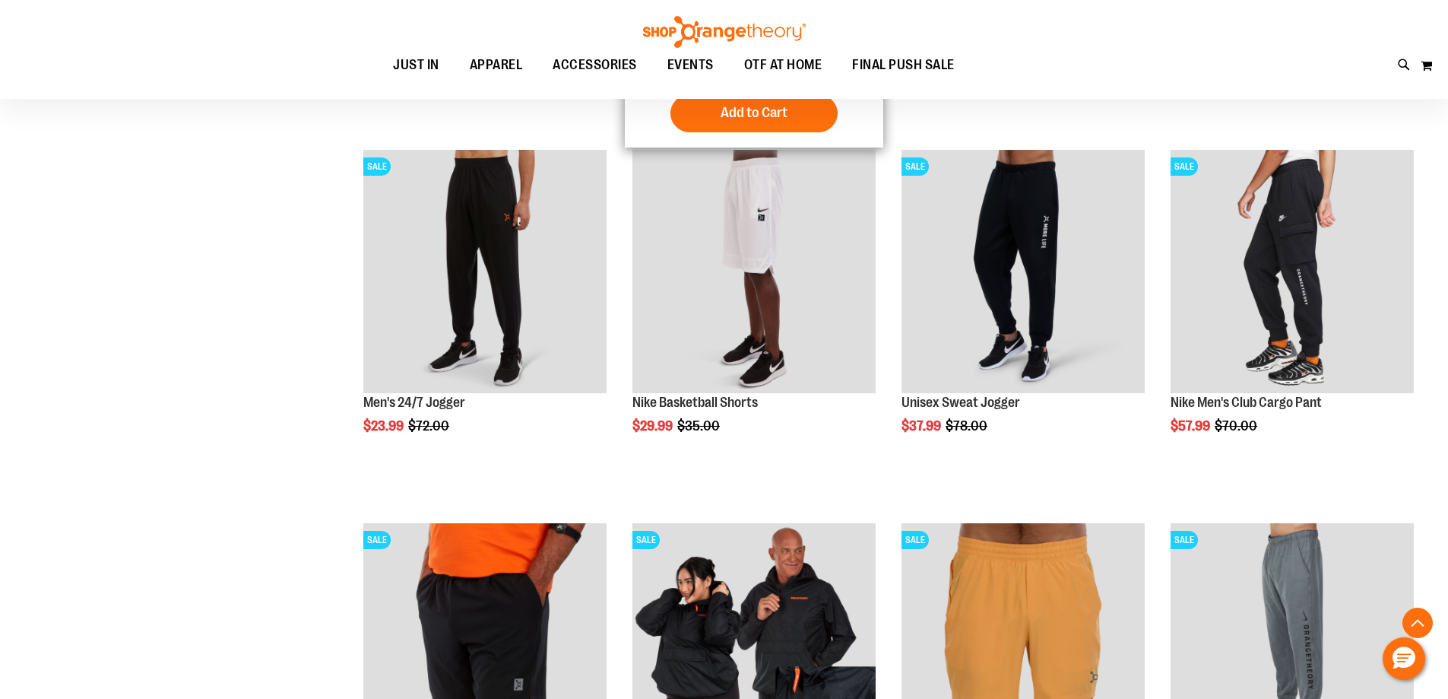
scroll to position [684, 0]
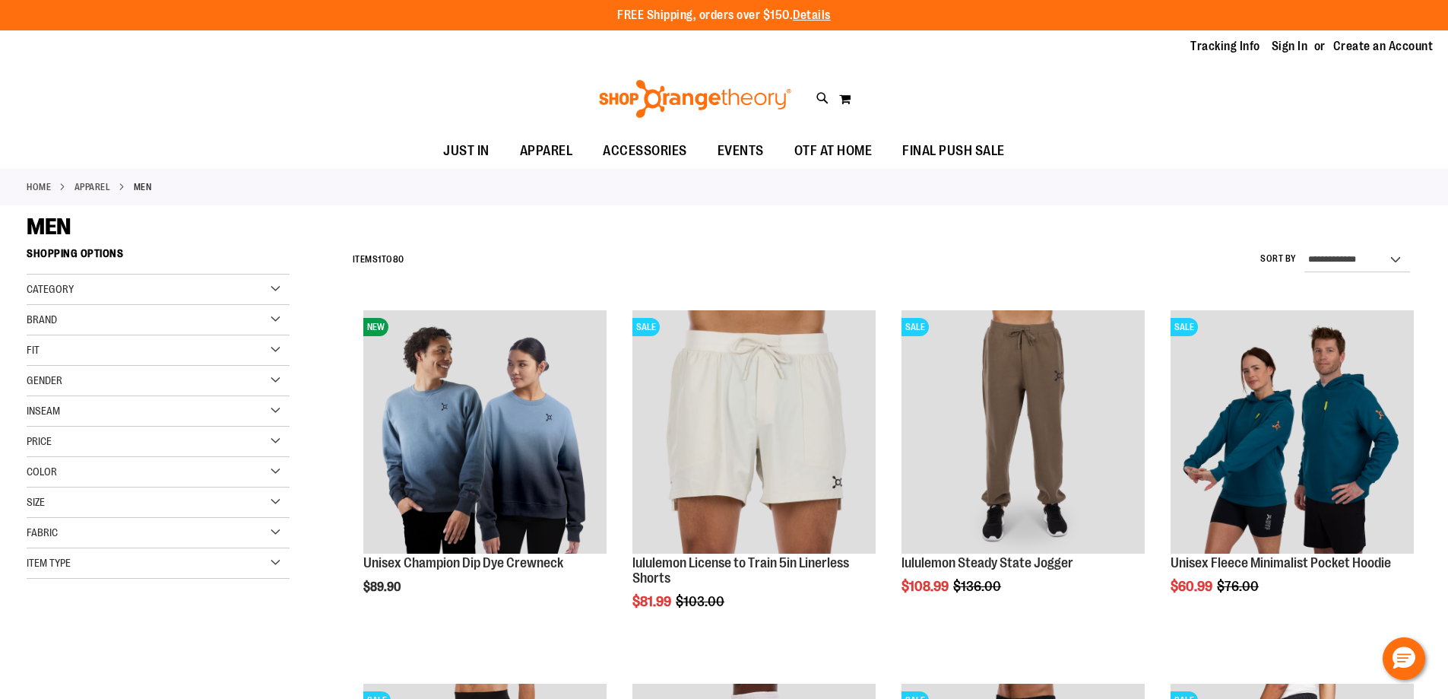
click at [53, 319] on span "Brand" at bounding box center [42, 319] width 30 height 12
click at [55, 366] on link "lululemon" at bounding box center [149, 367] width 252 height 16
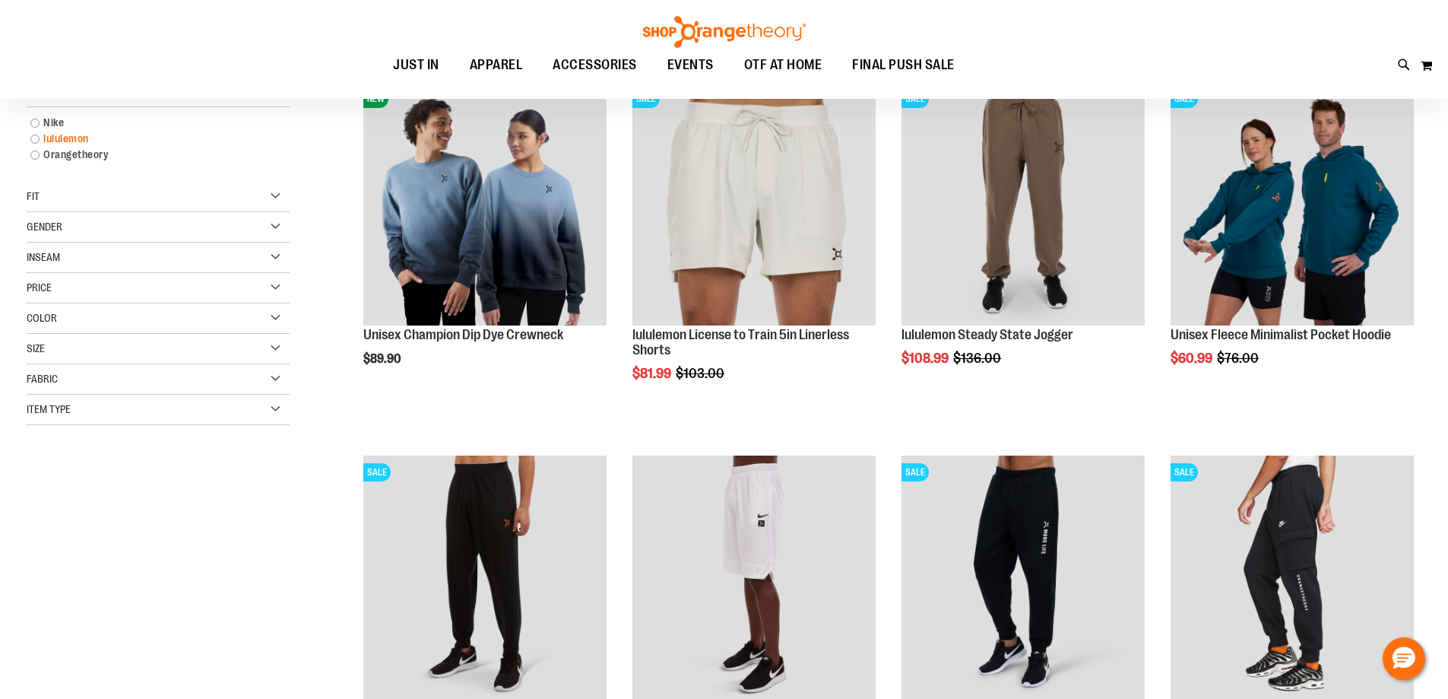
scroll to position [240, 0]
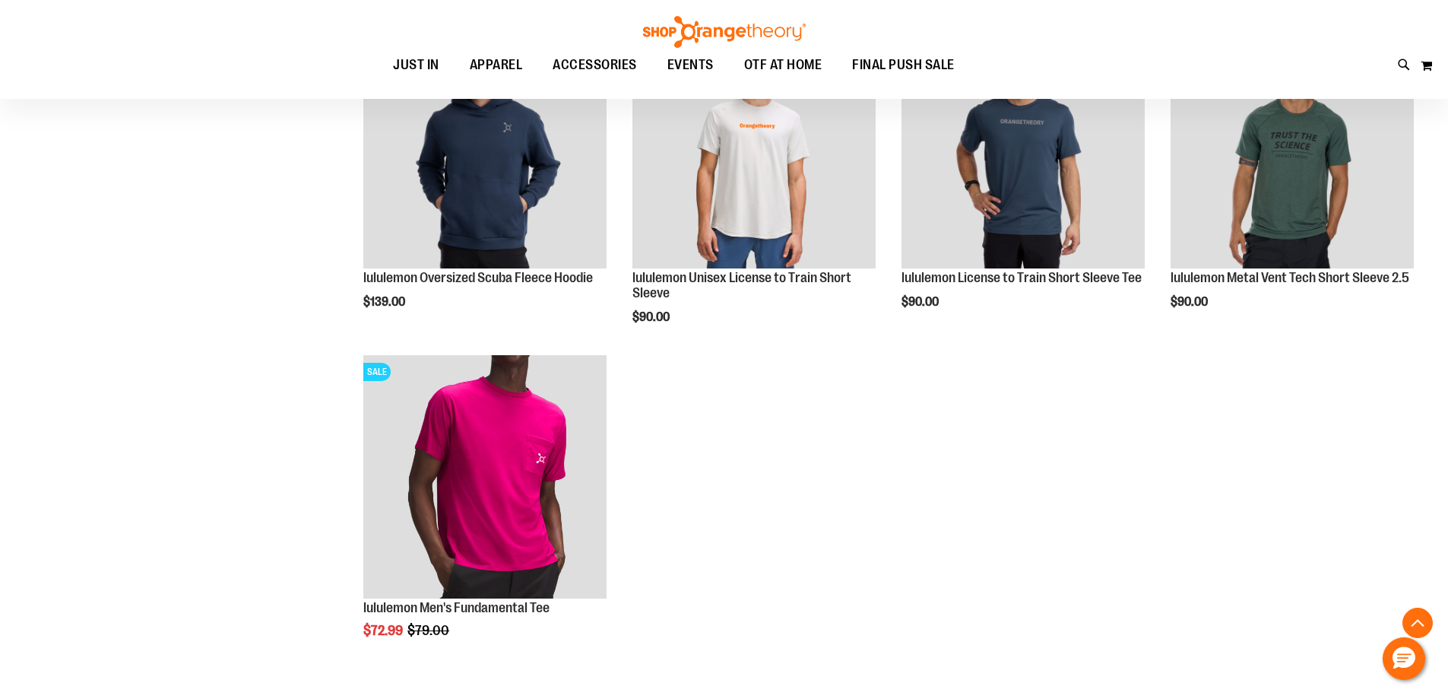
scroll to position [611, 0]
